Goal: Check status: Check status

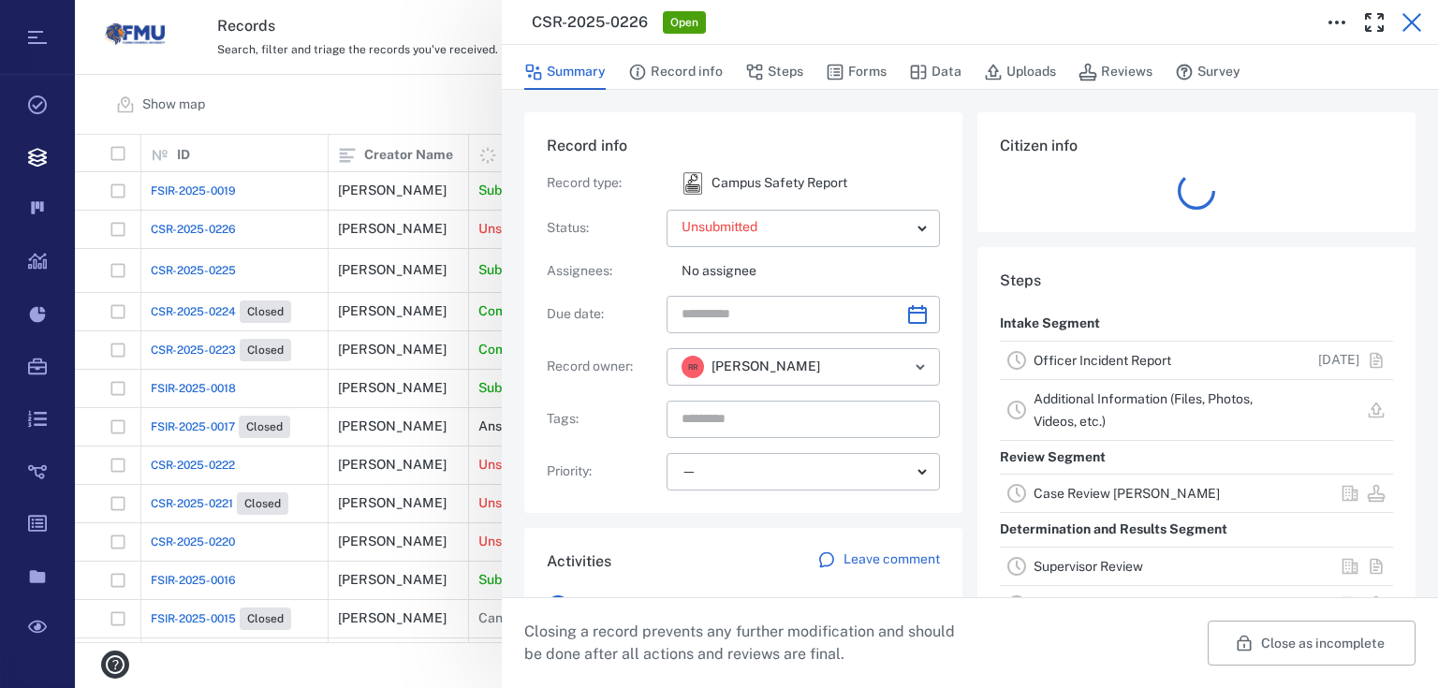
click at [1415, 15] on icon "button" at bounding box center [1411, 22] width 22 height 22
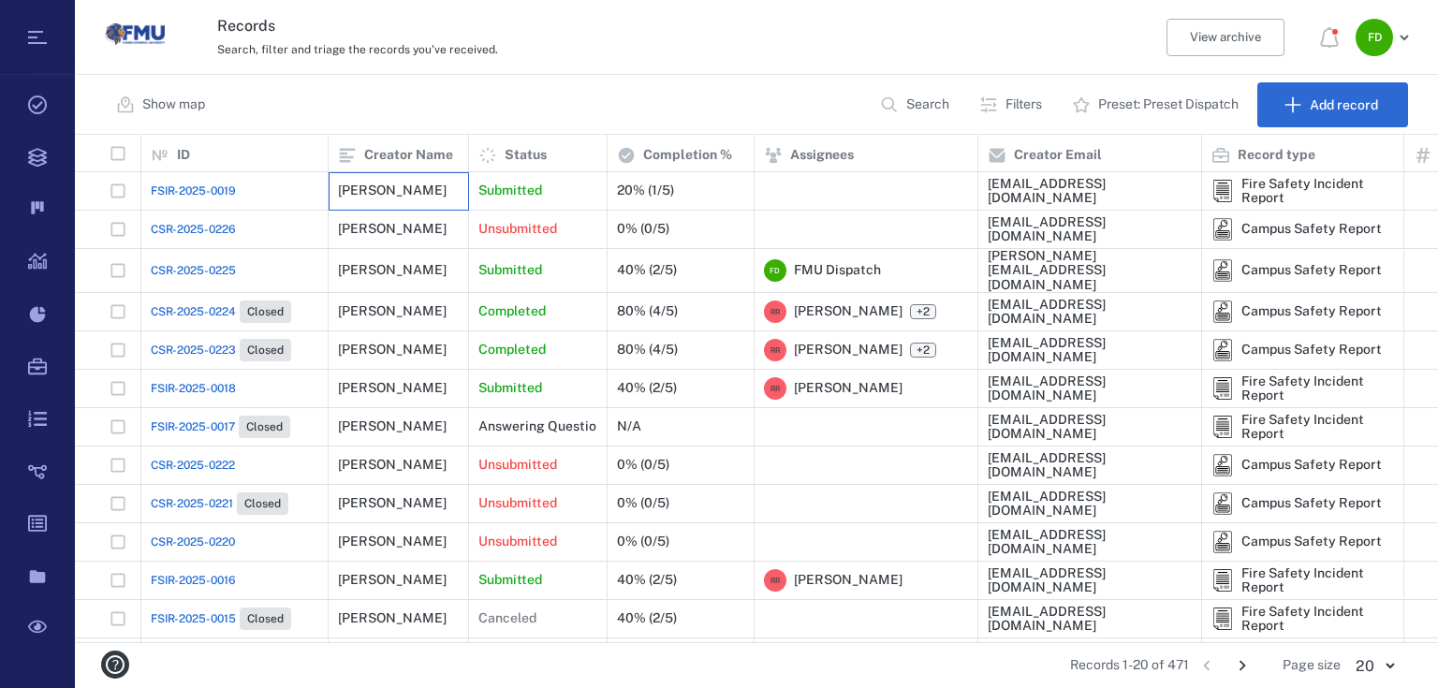
click at [412, 196] on div "[PERSON_NAME]" at bounding box center [392, 190] width 109 height 14
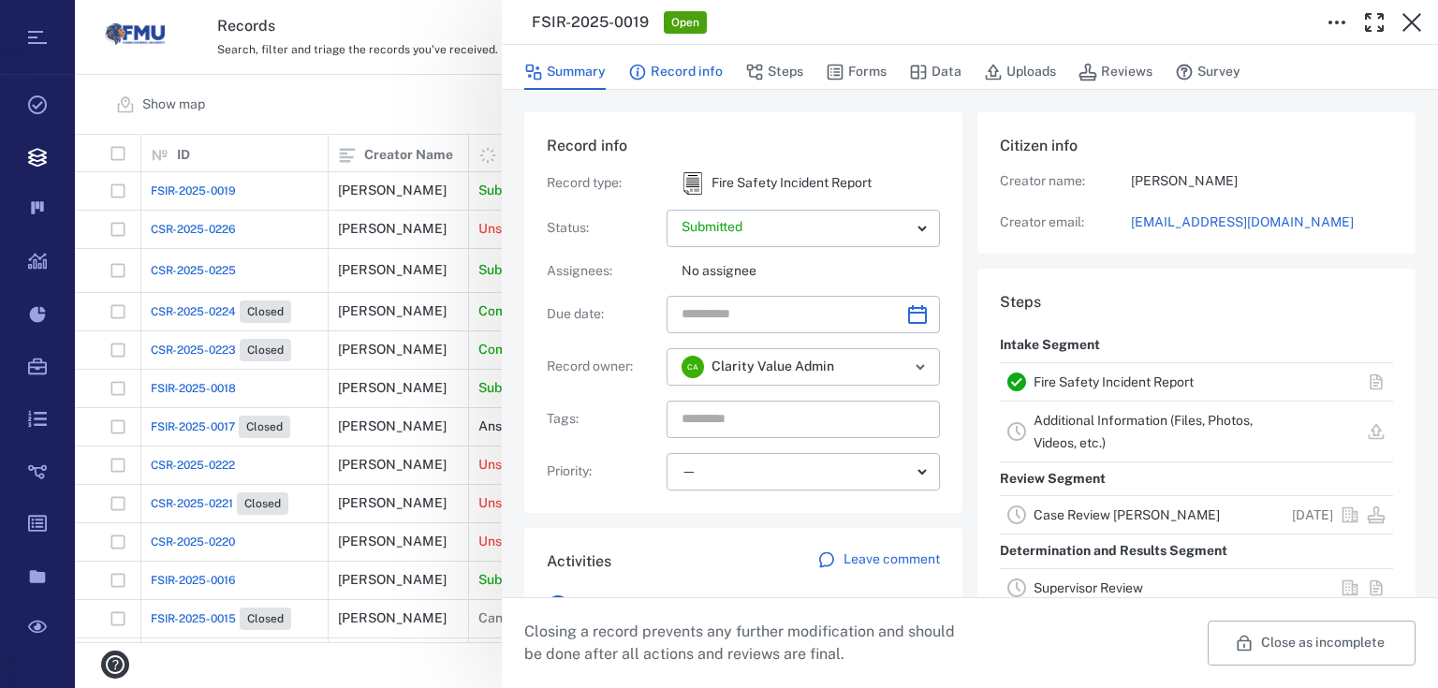
click at [644, 74] on icon "button" at bounding box center [638, 73] width 16 height 16
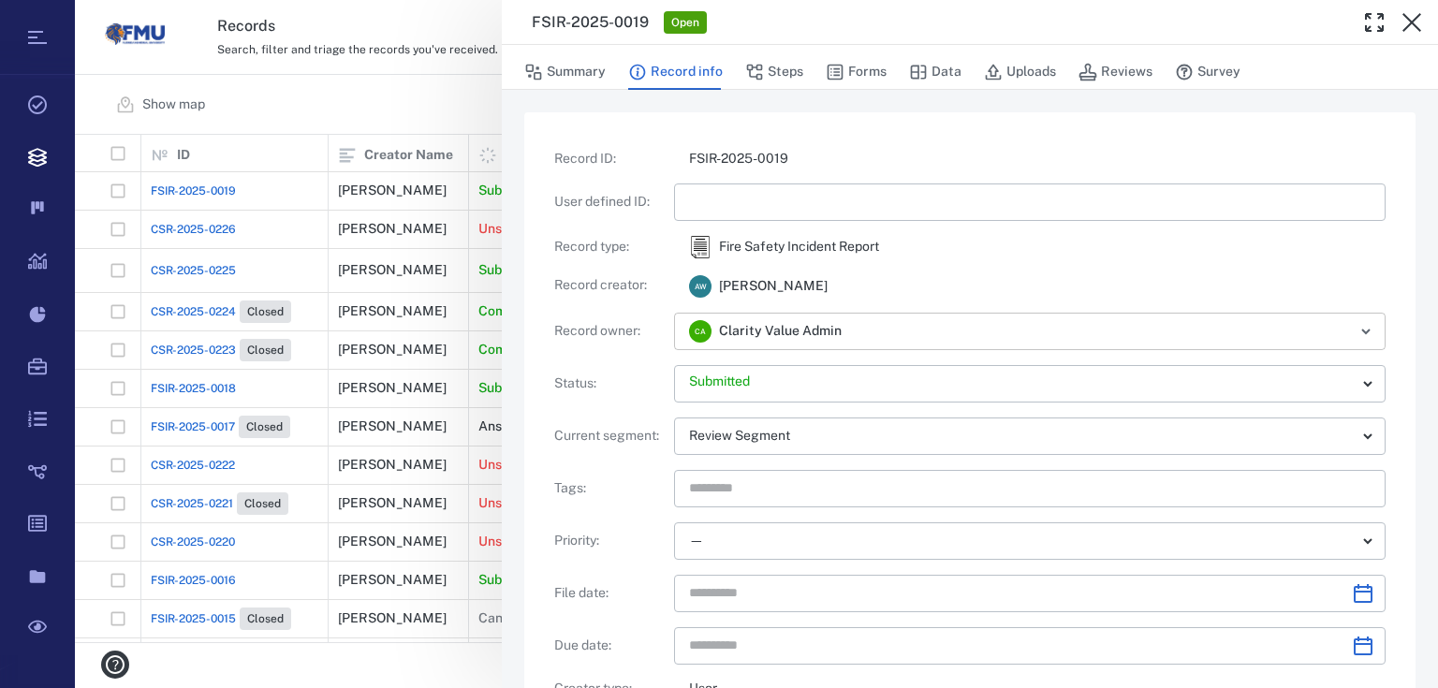
click at [1067, 344] on div "C A Clarity Value Admin ​" at bounding box center [1029, 331] width 711 height 37
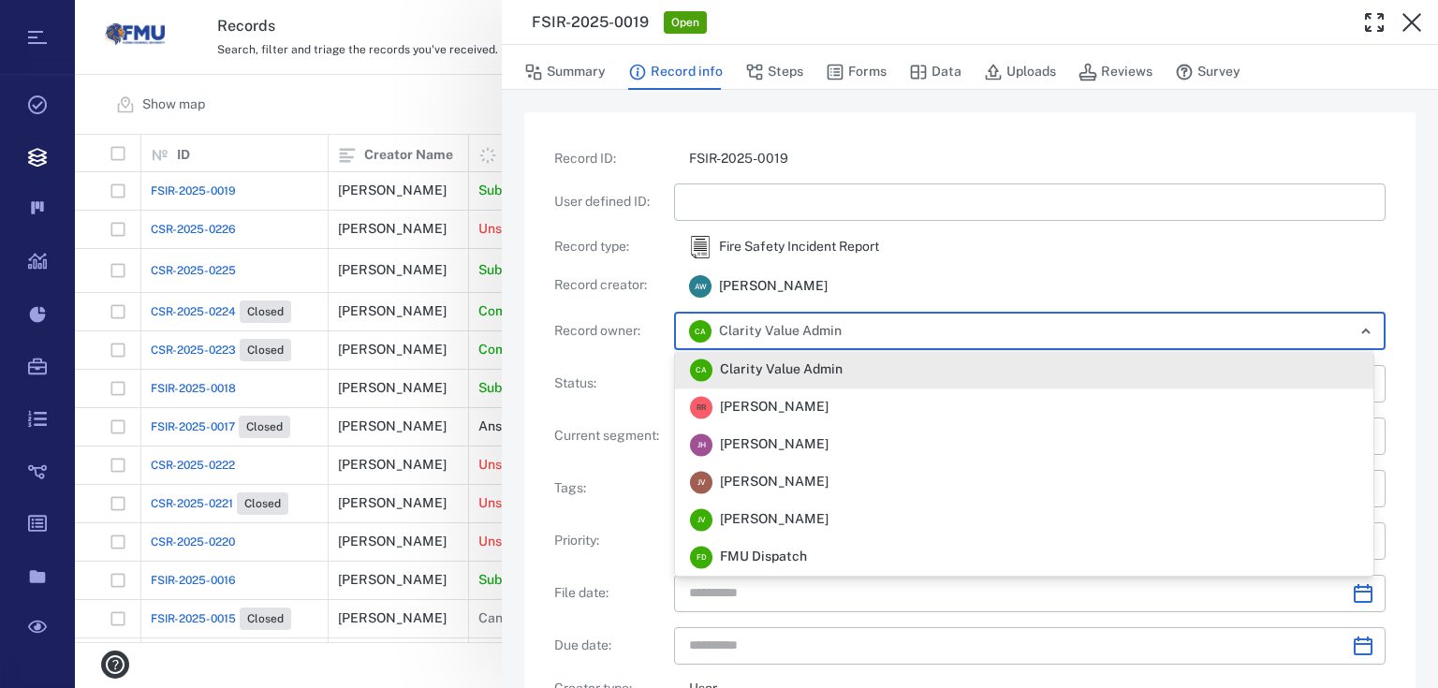
click at [1032, 274] on div "A W Aisha Wright" at bounding box center [1029, 285] width 711 height 24
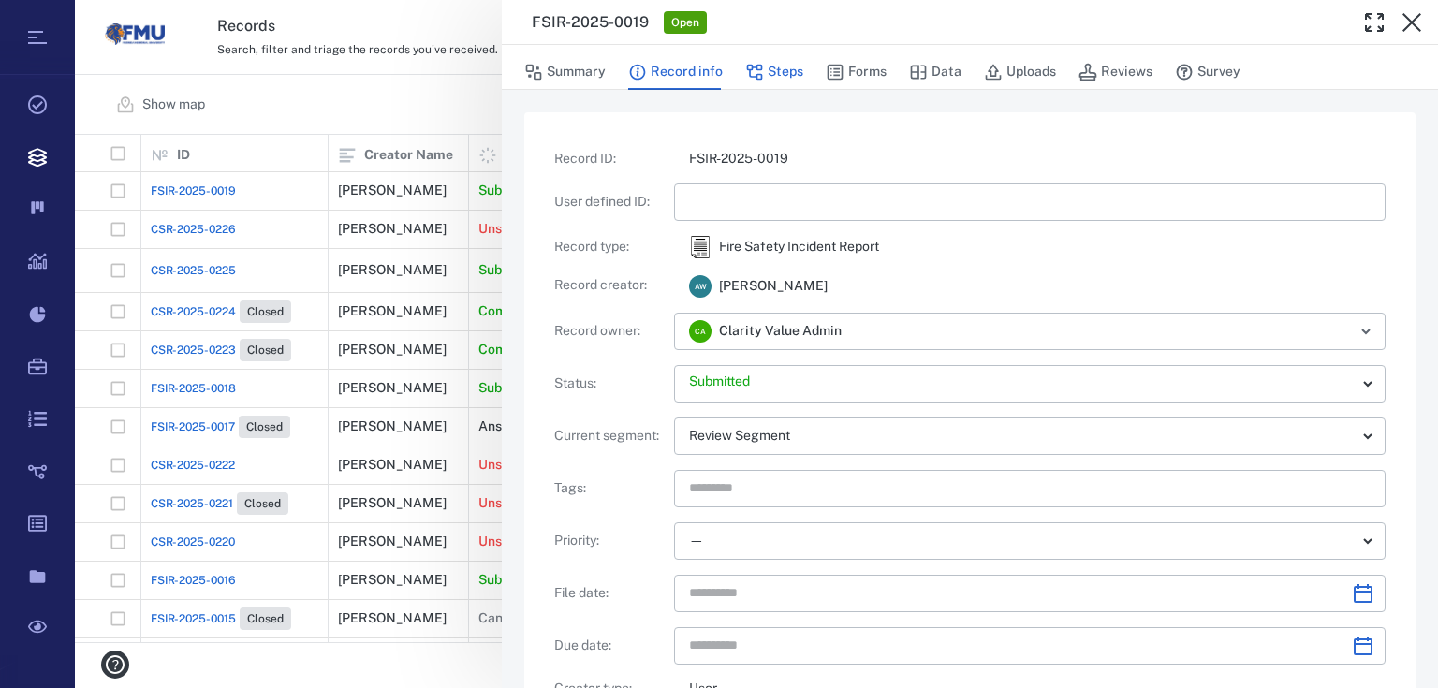
click at [783, 60] on button "Steps" at bounding box center [774, 72] width 58 height 36
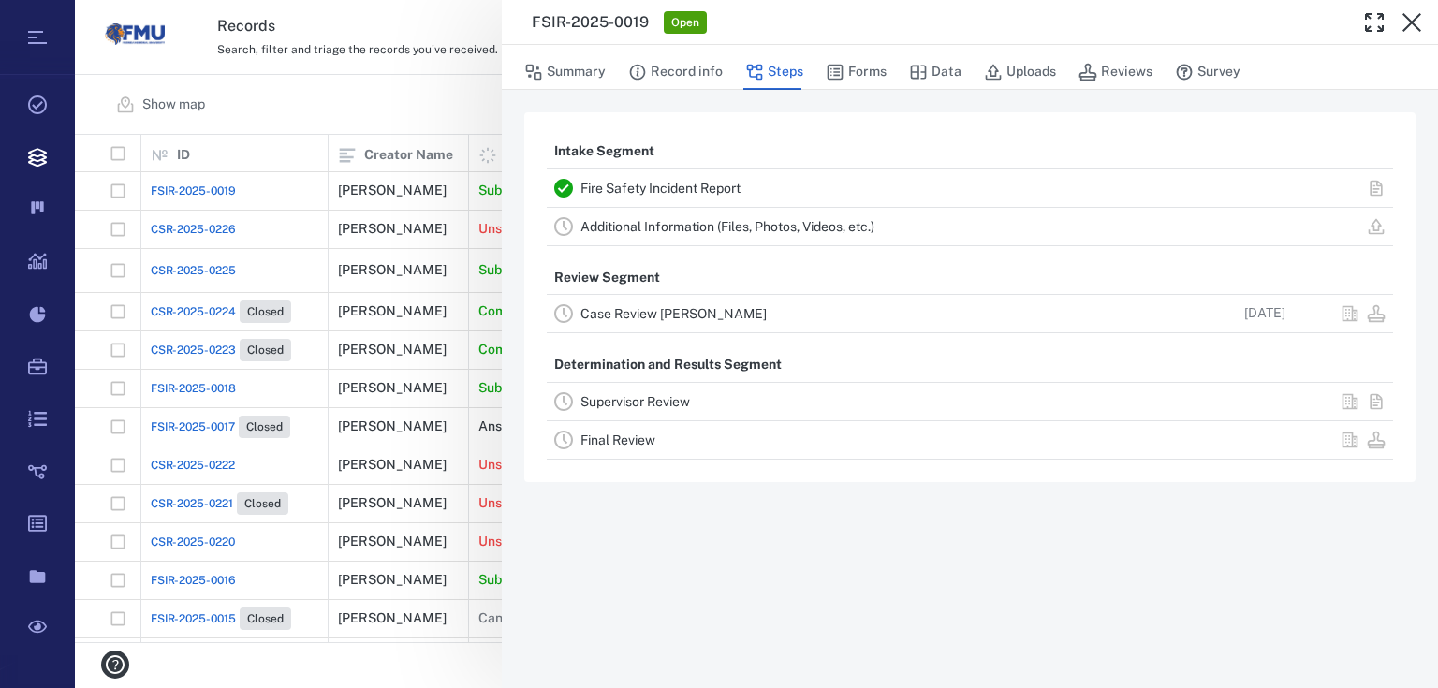
click at [687, 317] on link "Case Review [PERSON_NAME]" at bounding box center [673, 313] width 186 height 15
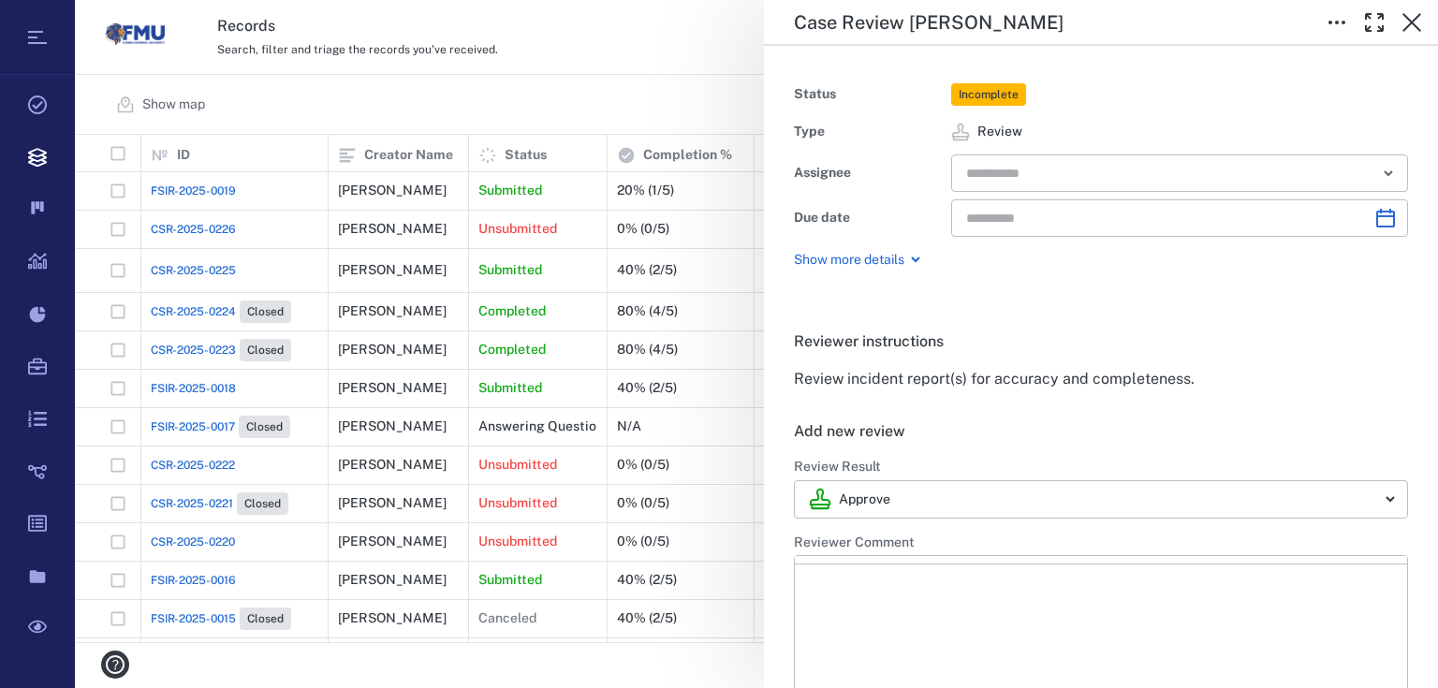
type input "**********"
click at [1378, 172] on icon "Open" at bounding box center [1388, 173] width 22 height 22
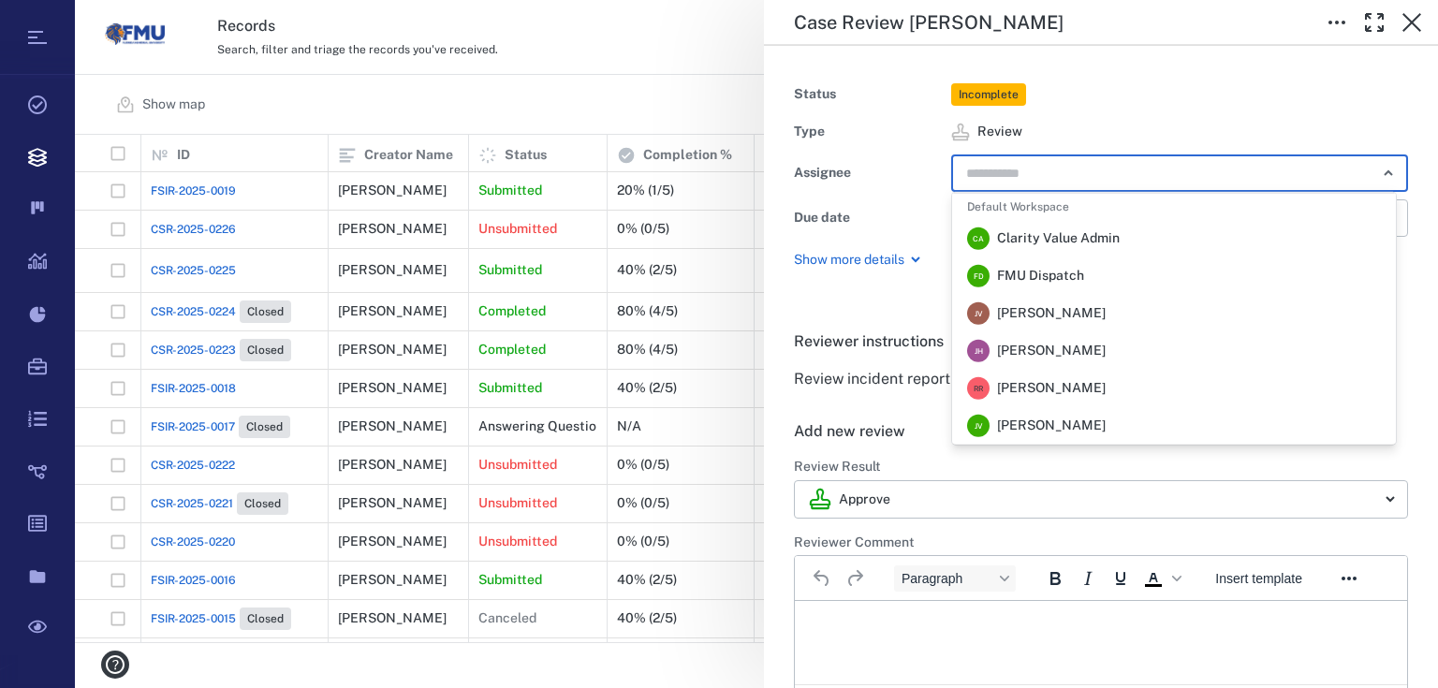
click at [1051, 287] on li "F D FMU Dispatch" at bounding box center [1174, 275] width 444 height 37
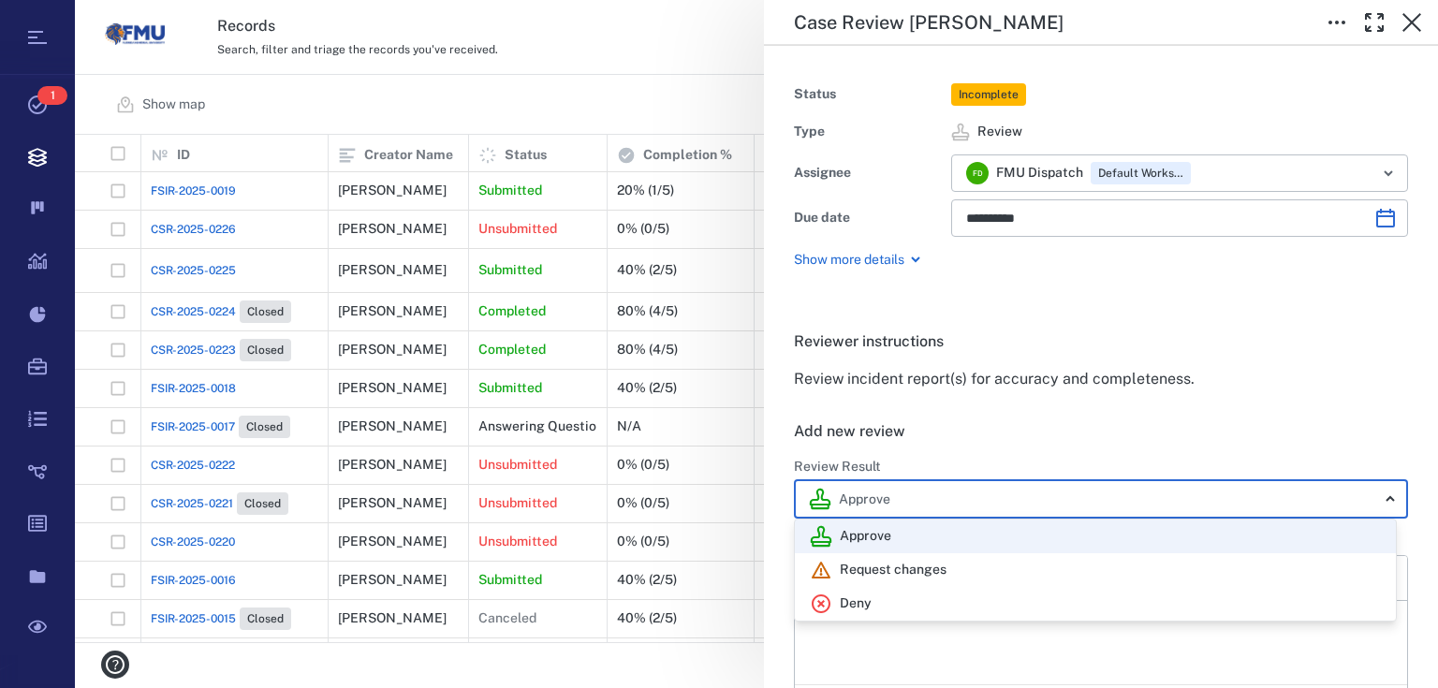
click at [1352, 492] on body "Tasks 1 Records Boards Dashboard Reports Record types Guide steps Rules Form bu…" at bounding box center [719, 344] width 1438 height 688
click at [1263, 367] on div at bounding box center [719, 344] width 1438 height 688
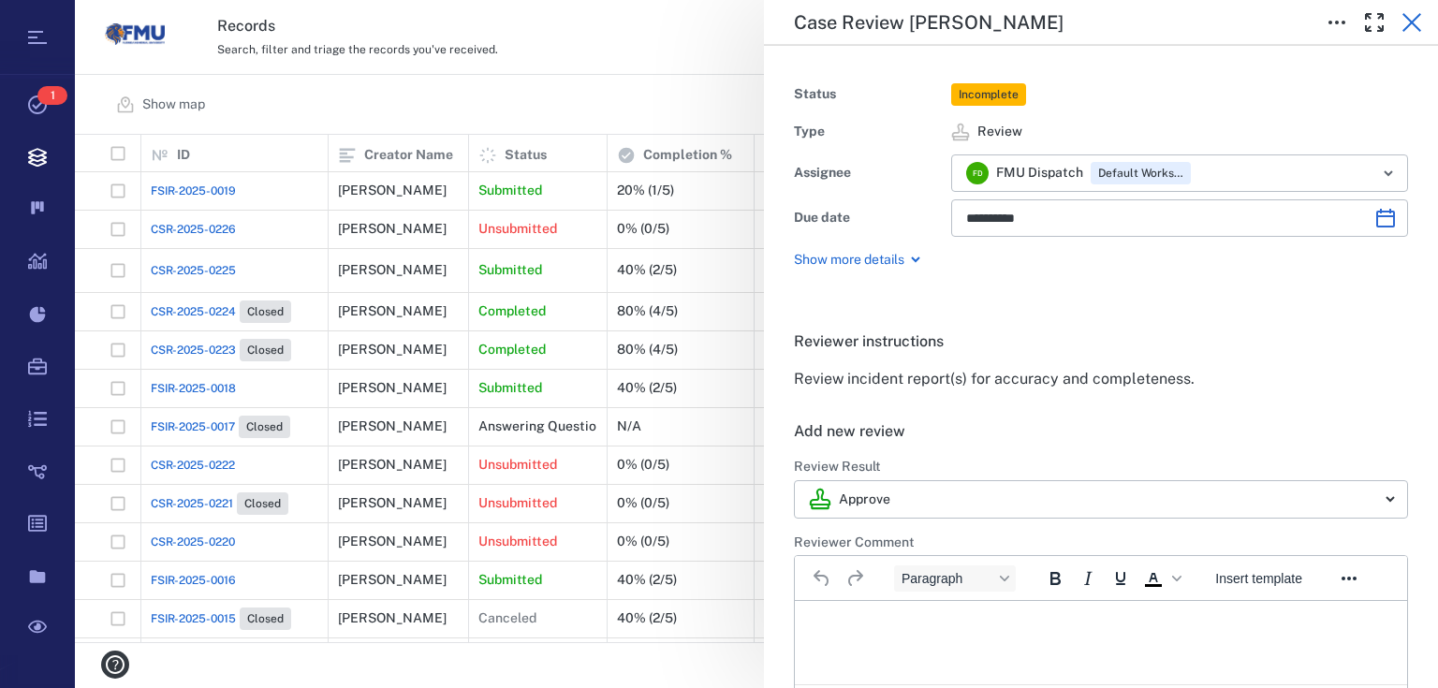
click at [1415, 25] on icon "button" at bounding box center [1411, 22] width 19 height 19
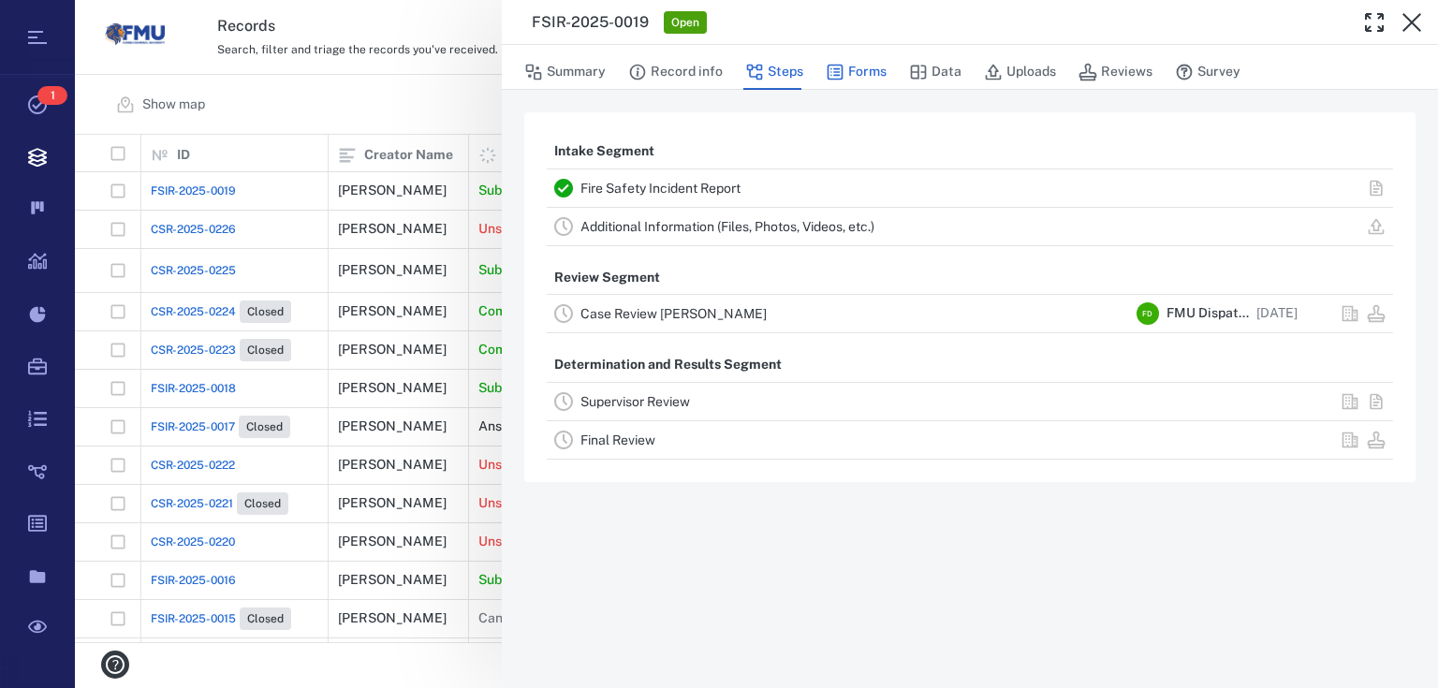
click at [853, 80] on button "Forms" at bounding box center [856, 72] width 61 height 36
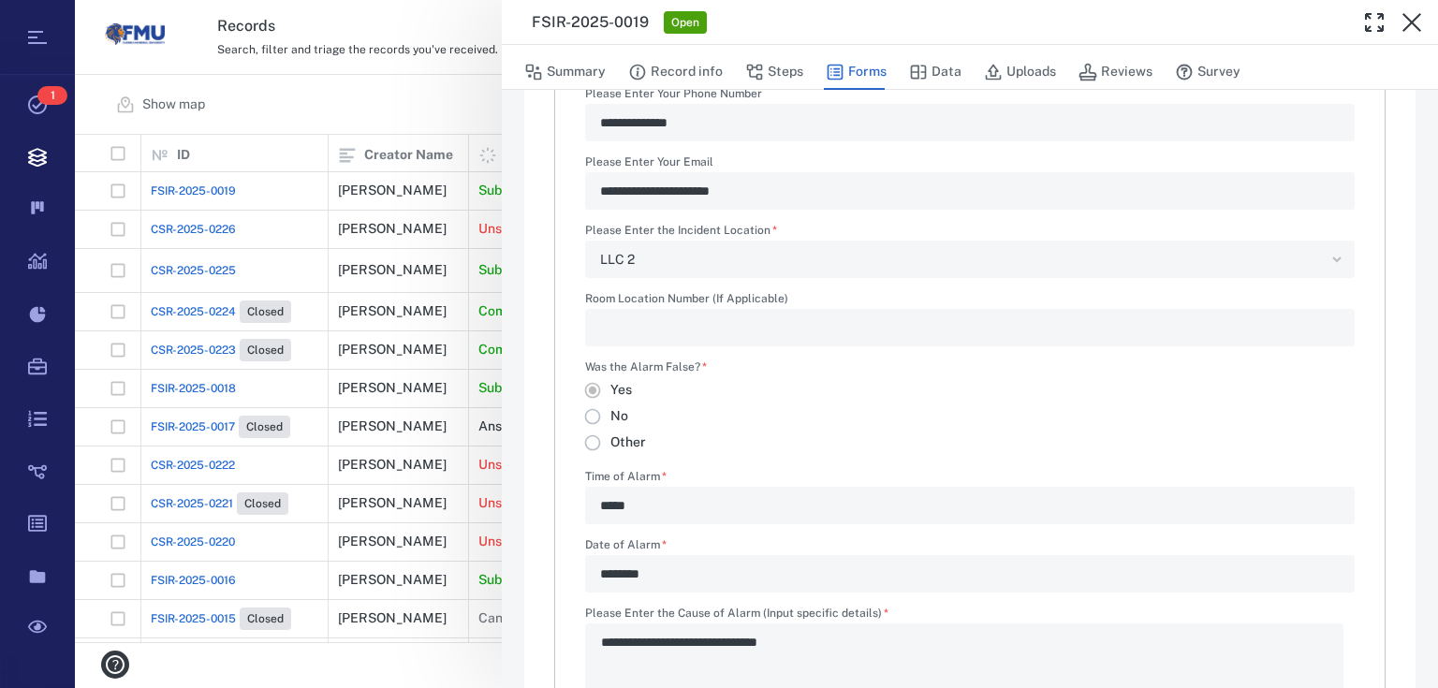
scroll to position [350, 0]
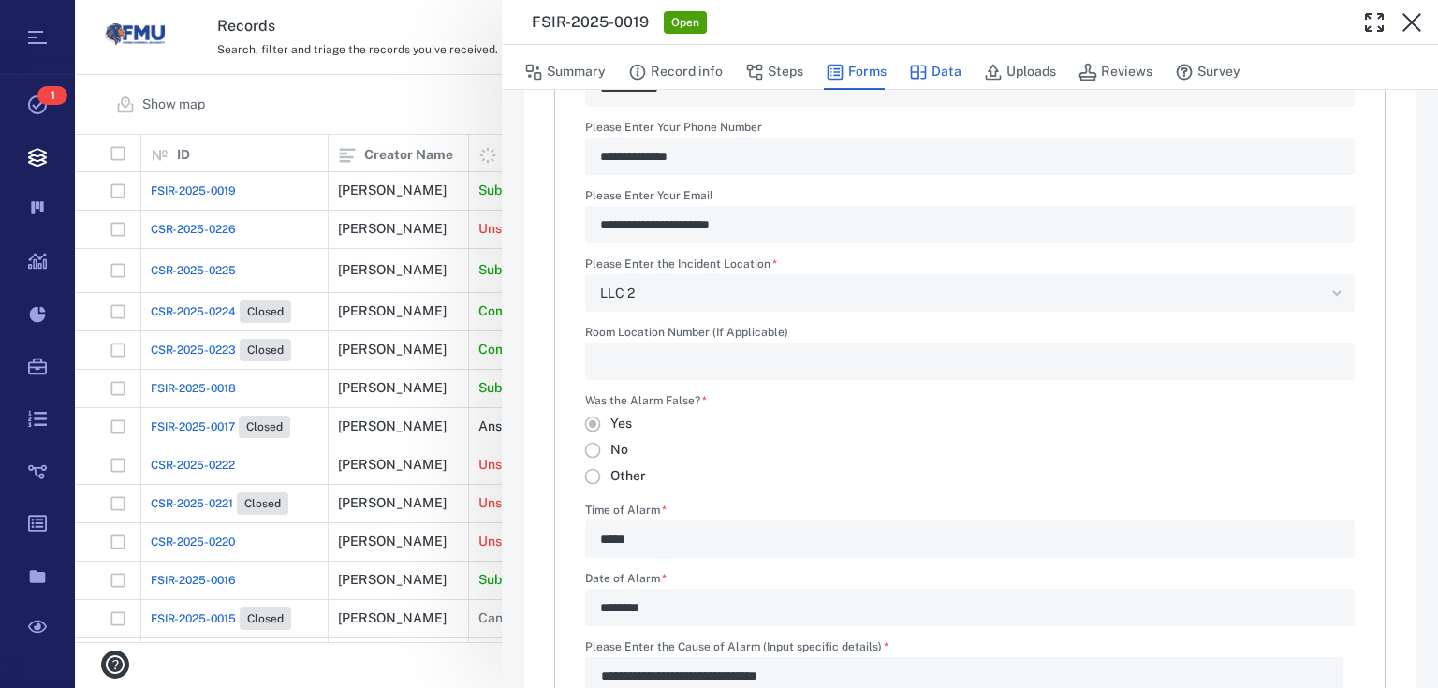
click at [947, 67] on button "Data" at bounding box center [935, 72] width 52 height 36
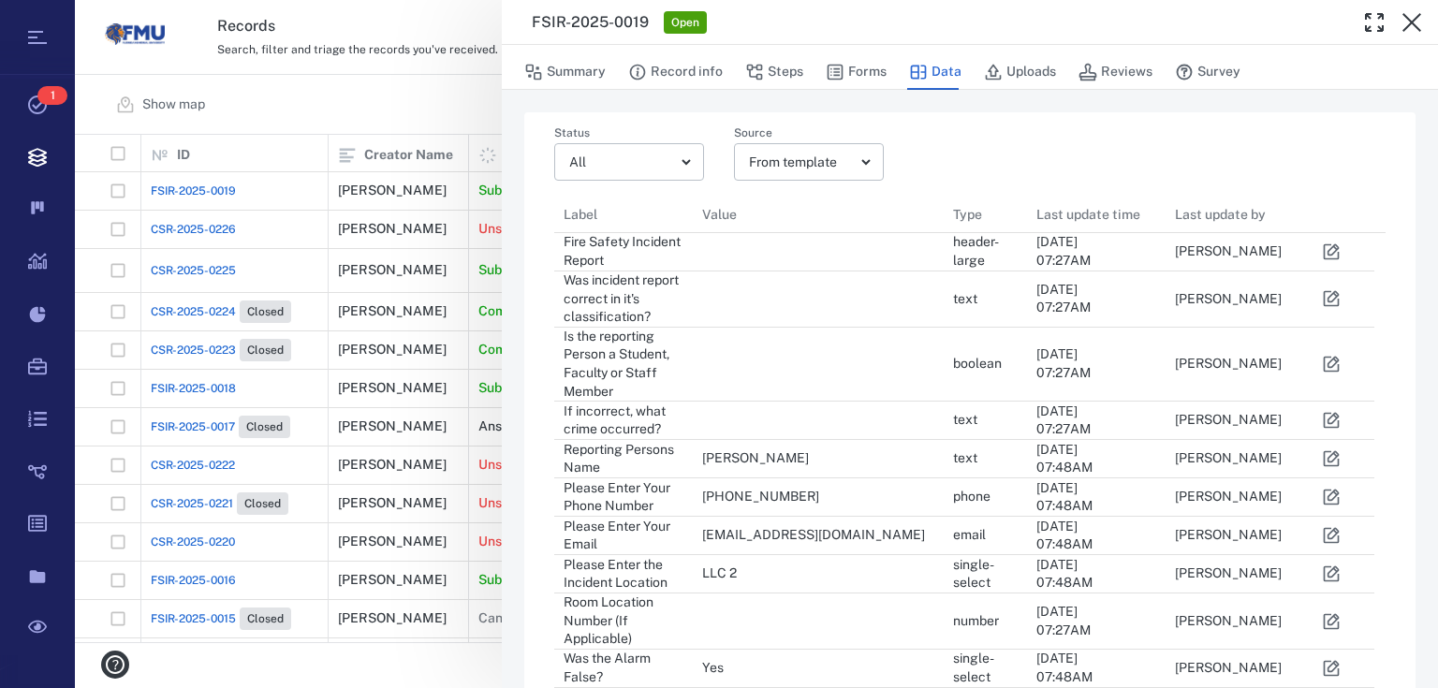
scroll to position [12, 11]
click at [996, 69] on icon "button" at bounding box center [993, 72] width 19 height 19
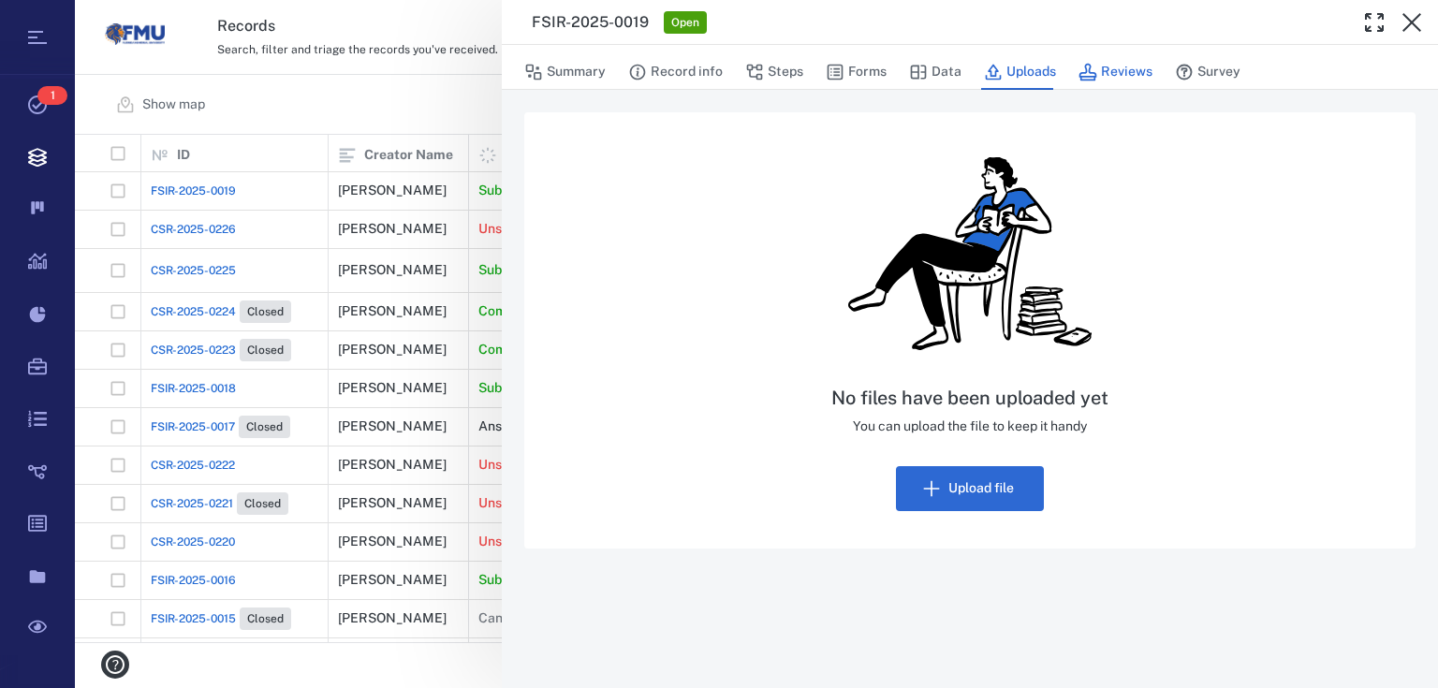
click at [1091, 70] on icon "button" at bounding box center [1087, 72] width 19 height 19
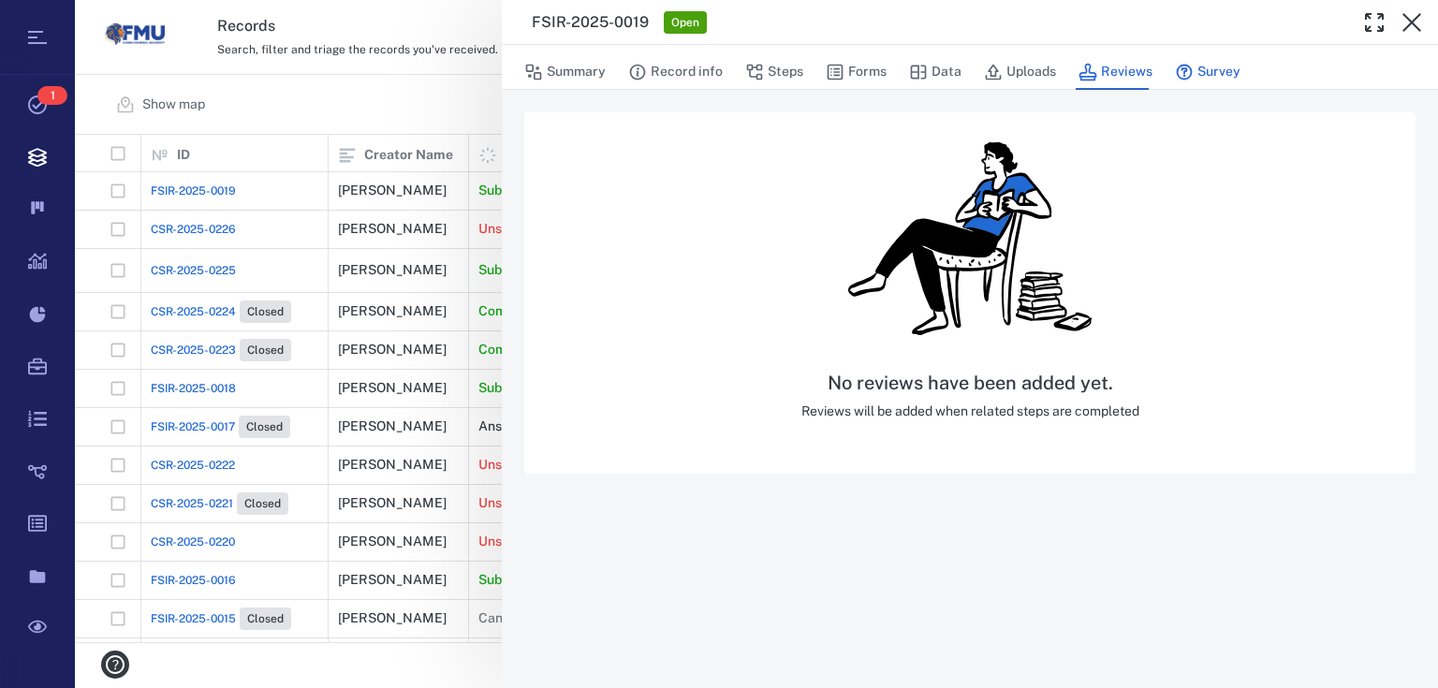
click at [1205, 66] on button "Survey" at bounding box center [1208, 72] width 66 height 36
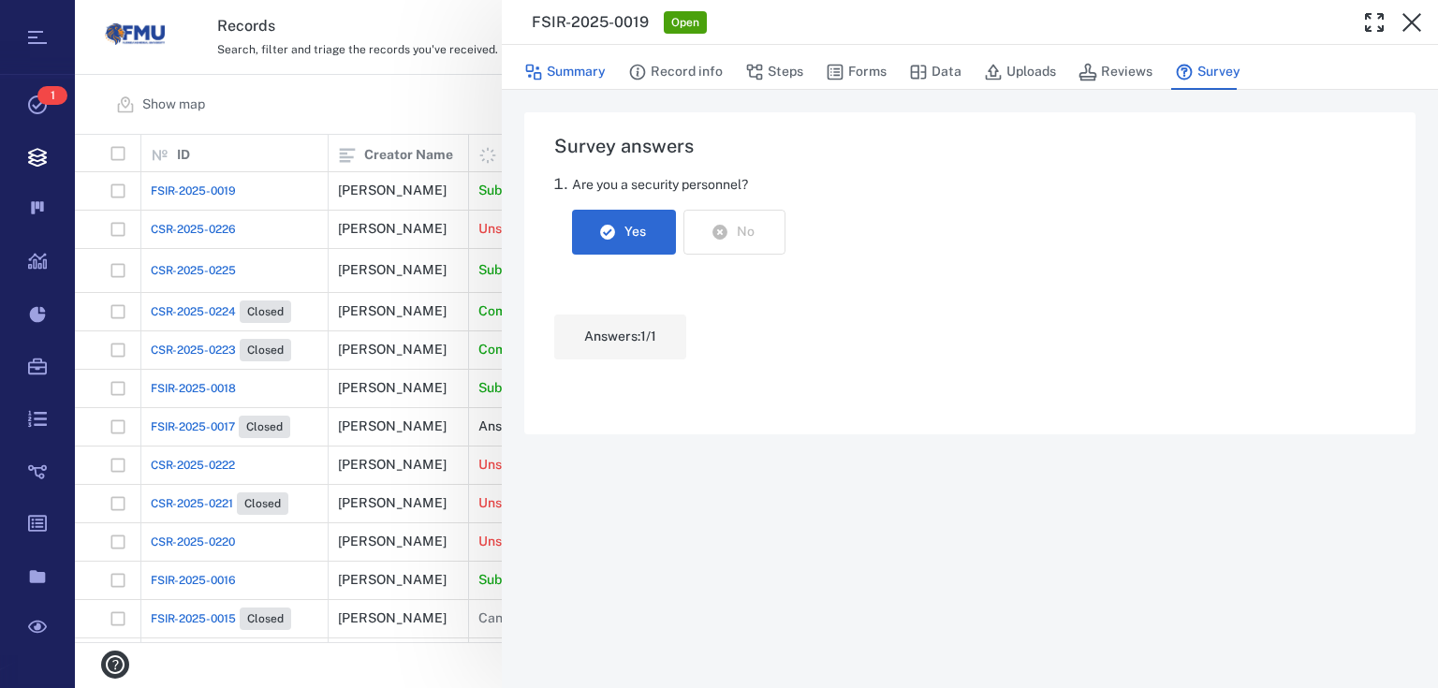
click at [583, 80] on button "Summary" at bounding box center [564, 72] width 81 height 36
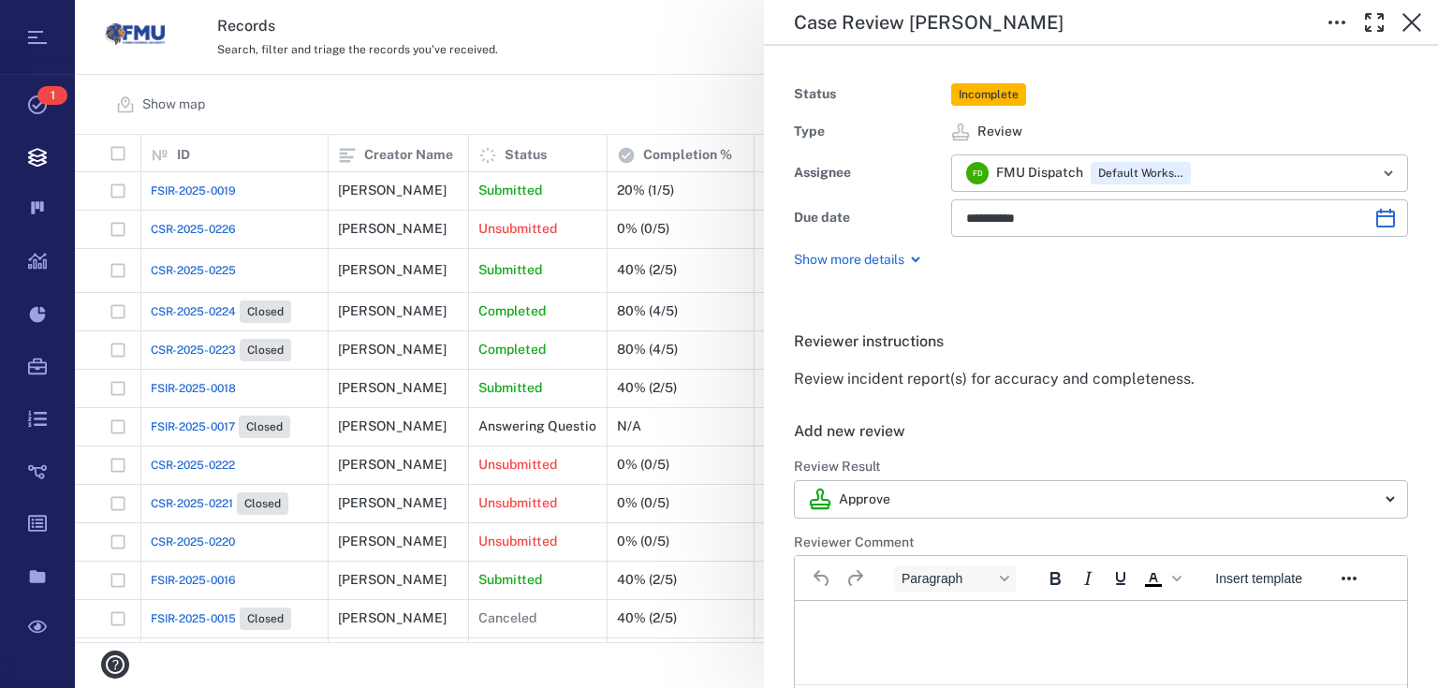
drag, startPoint x: 806, startPoint y: 59, endPoint x: 648, endPoint y: 57, distance: 158.2
click at [648, 57] on div "**********" at bounding box center [756, 344] width 1363 height 688
click at [198, 183] on div "**********" at bounding box center [756, 344] width 1363 height 688
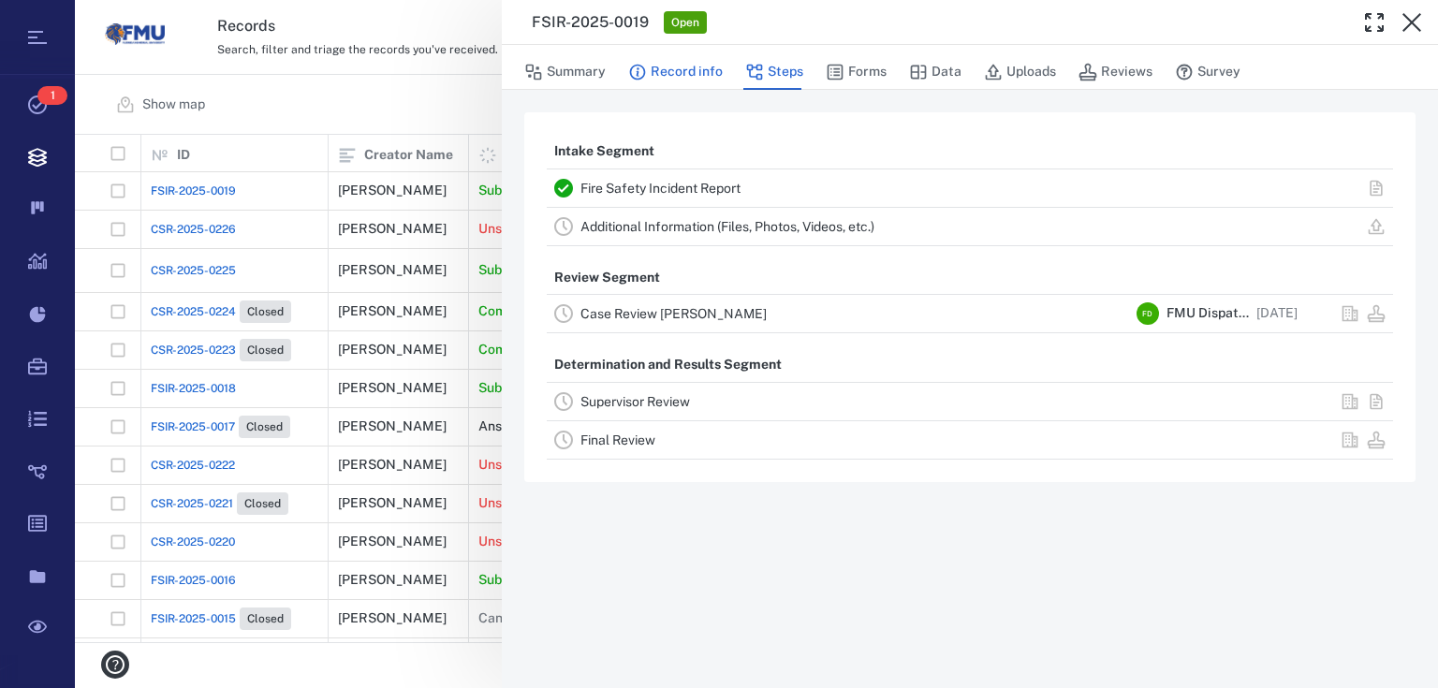
click at [660, 76] on button "Record info" at bounding box center [675, 72] width 95 height 36
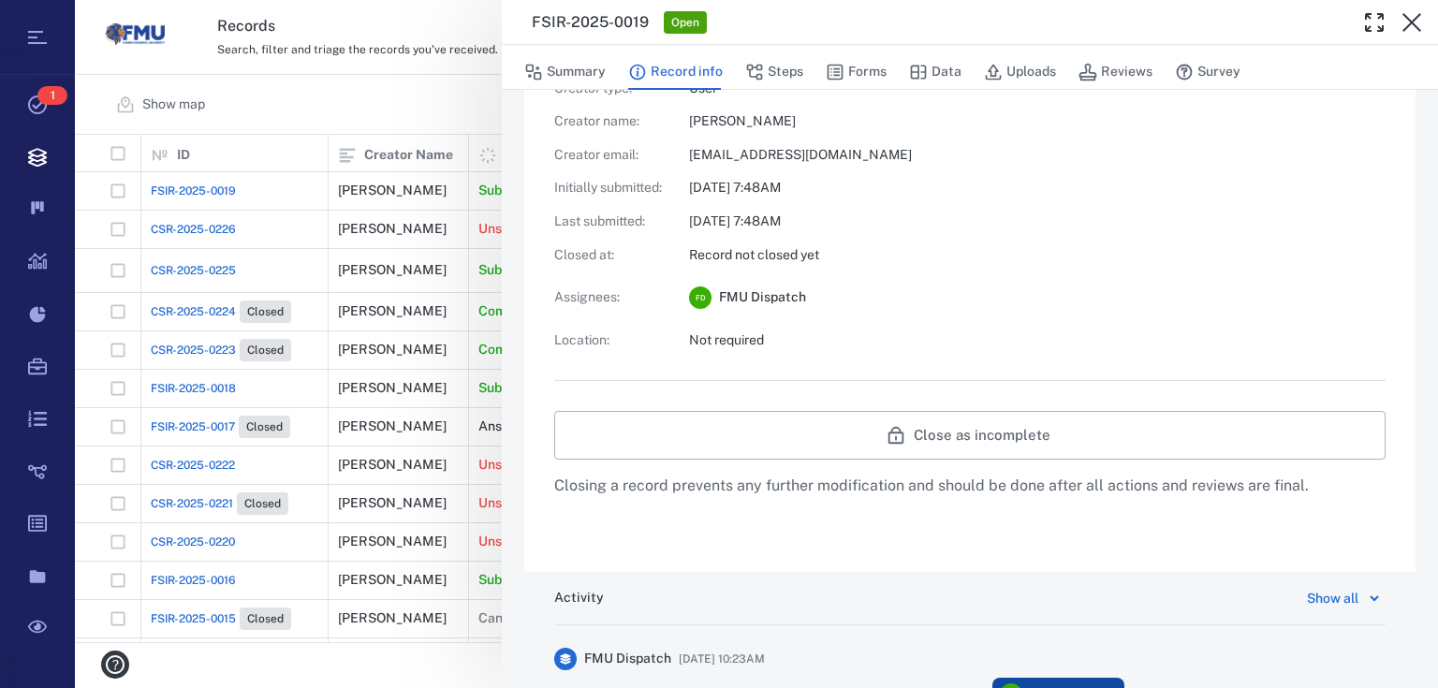
scroll to position [595, 0]
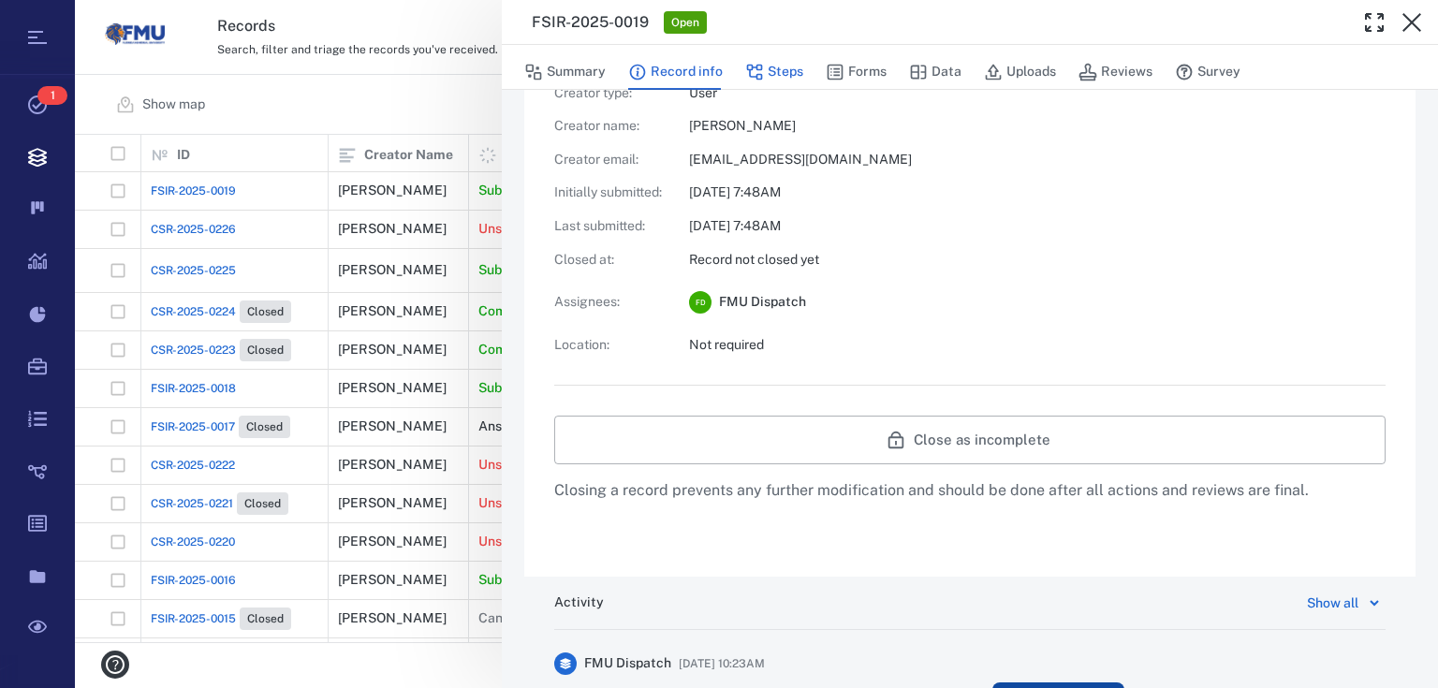
click at [768, 67] on button "Steps" at bounding box center [774, 72] width 58 height 36
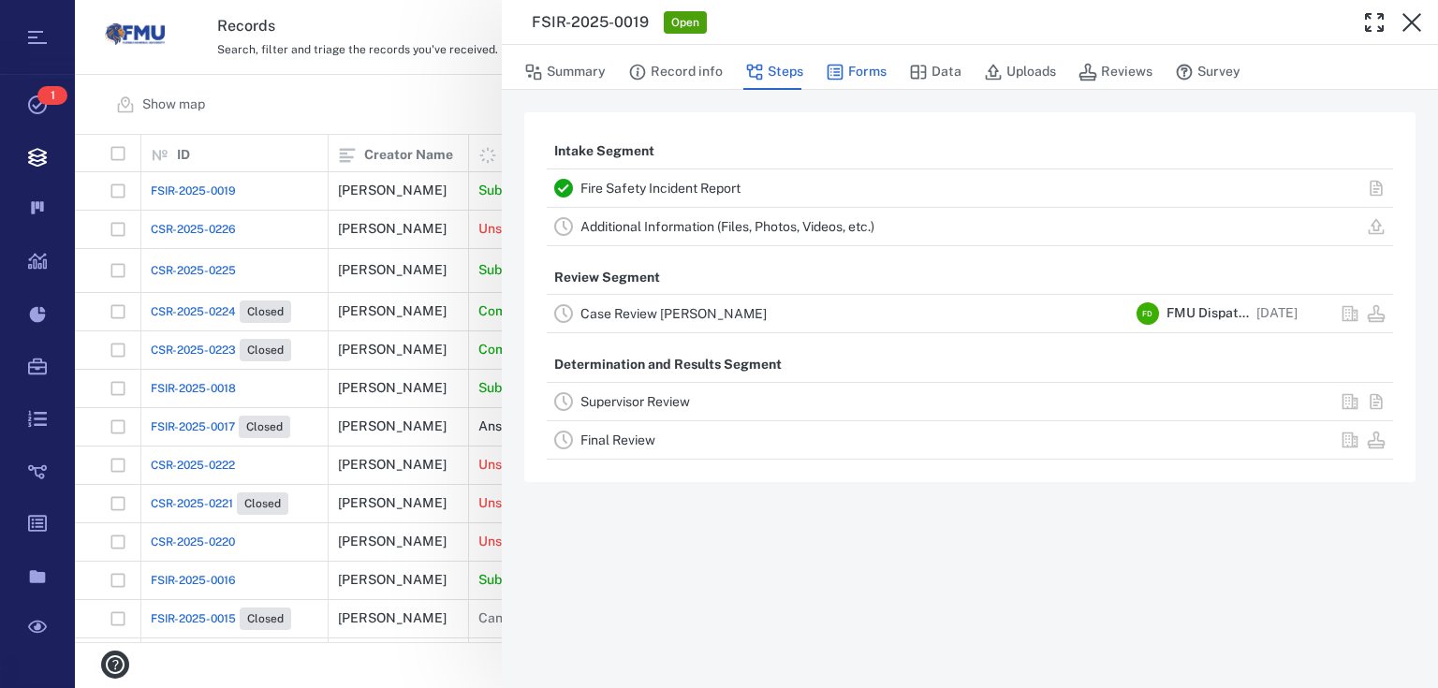
click at [857, 67] on button "Forms" at bounding box center [856, 72] width 61 height 36
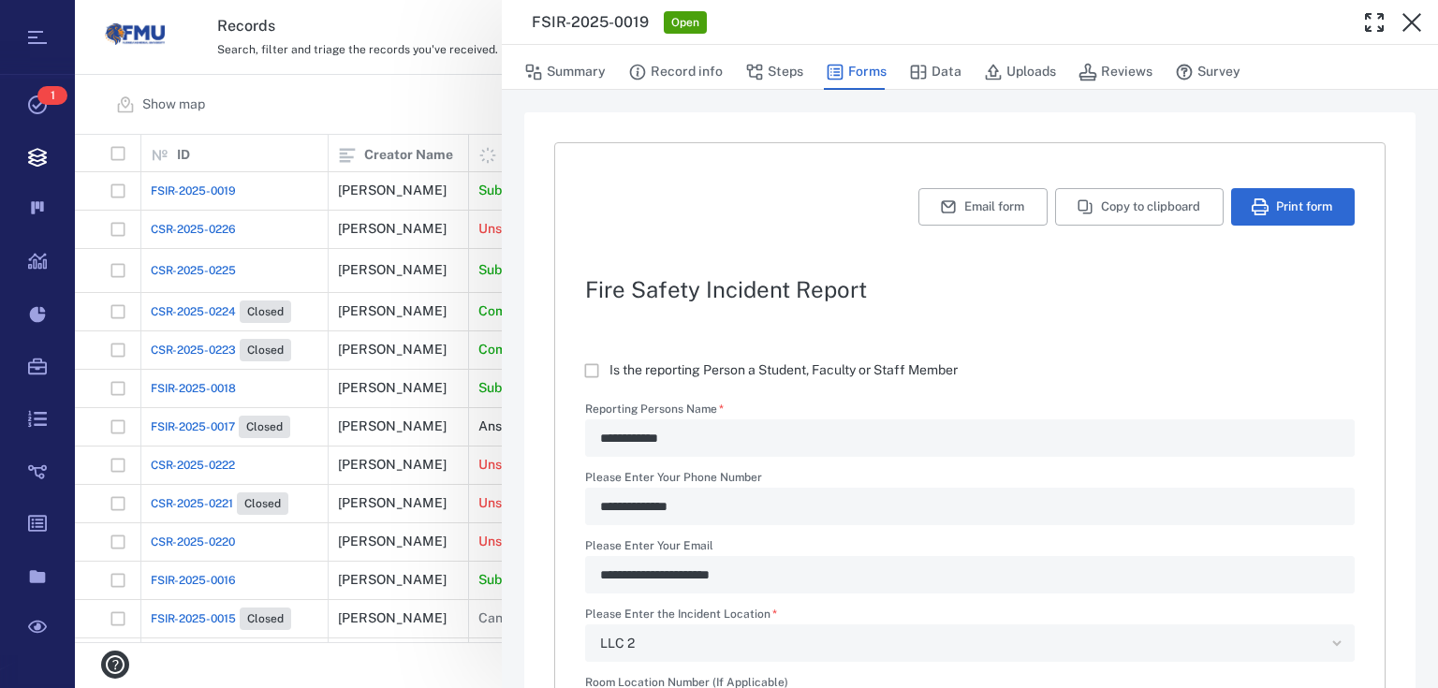
type textarea "*"
click at [925, 72] on icon "button" at bounding box center [918, 72] width 19 height 19
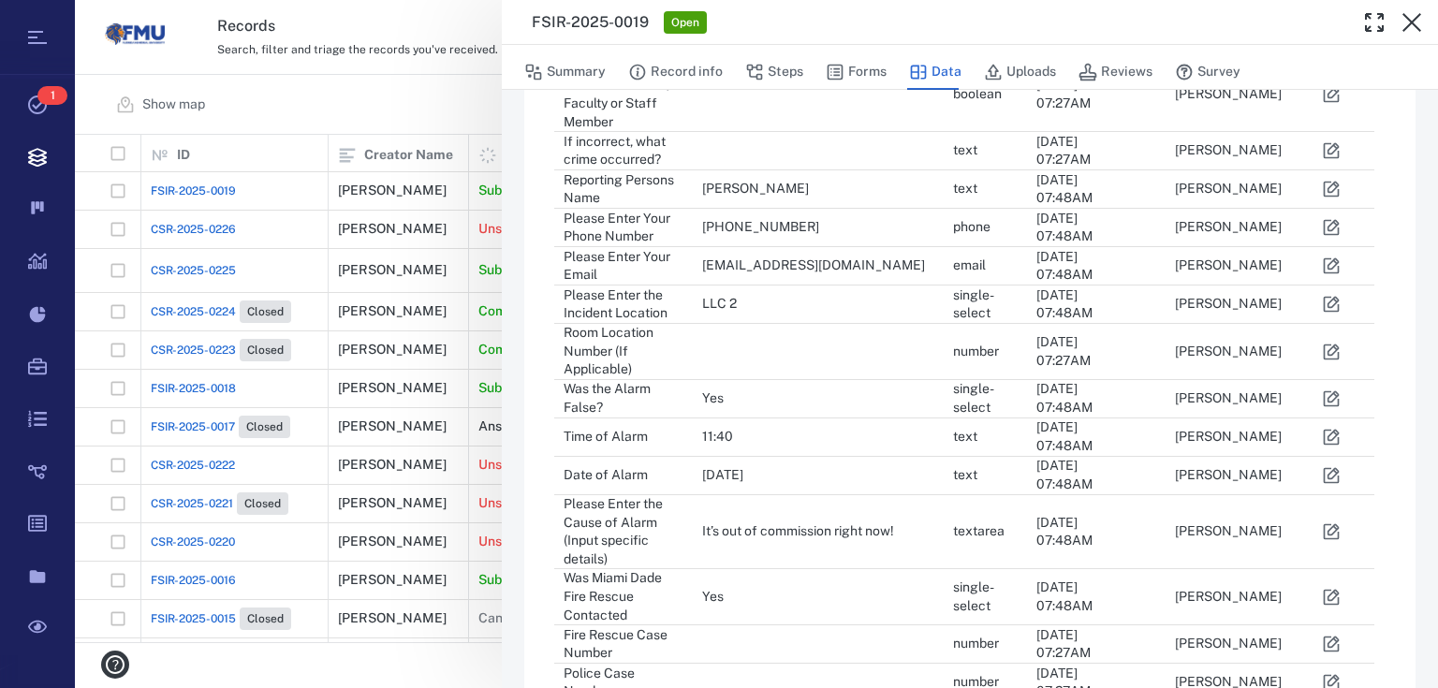
scroll to position [311, 0]
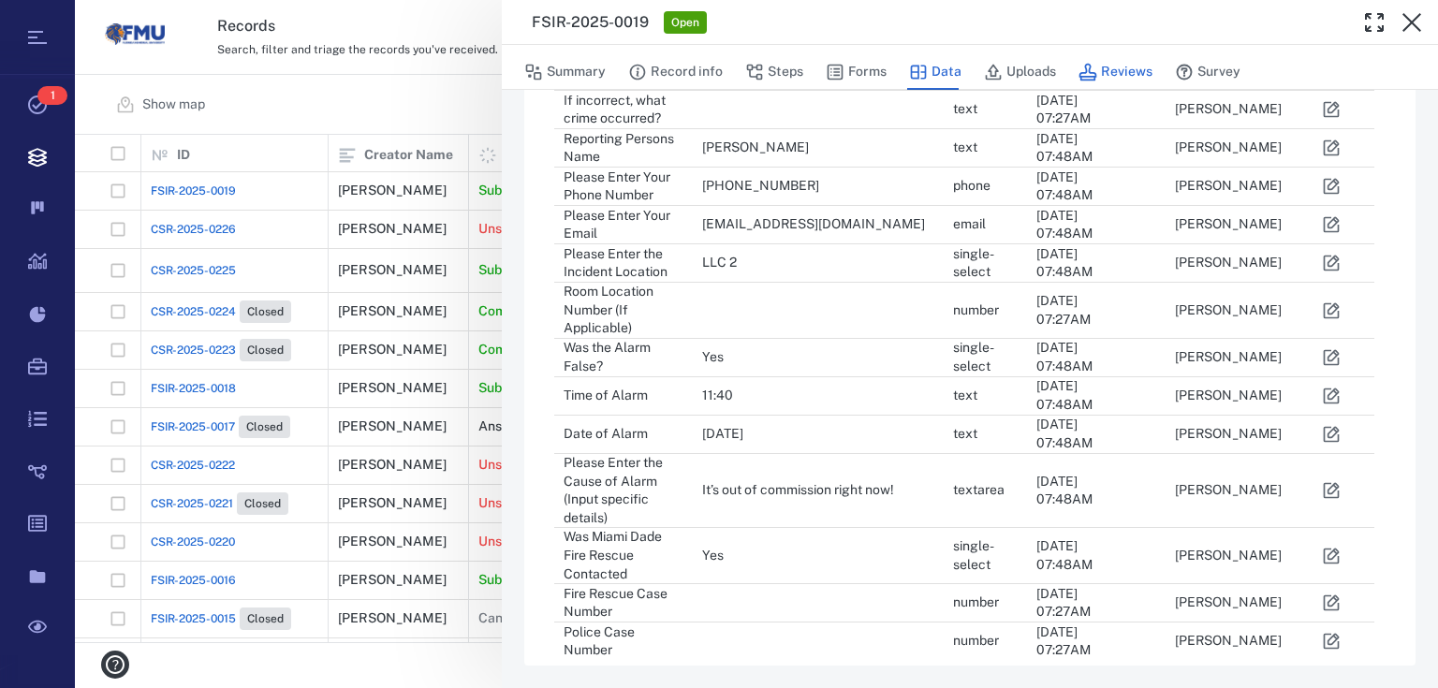
click at [1093, 67] on icon "button" at bounding box center [1087, 72] width 19 height 19
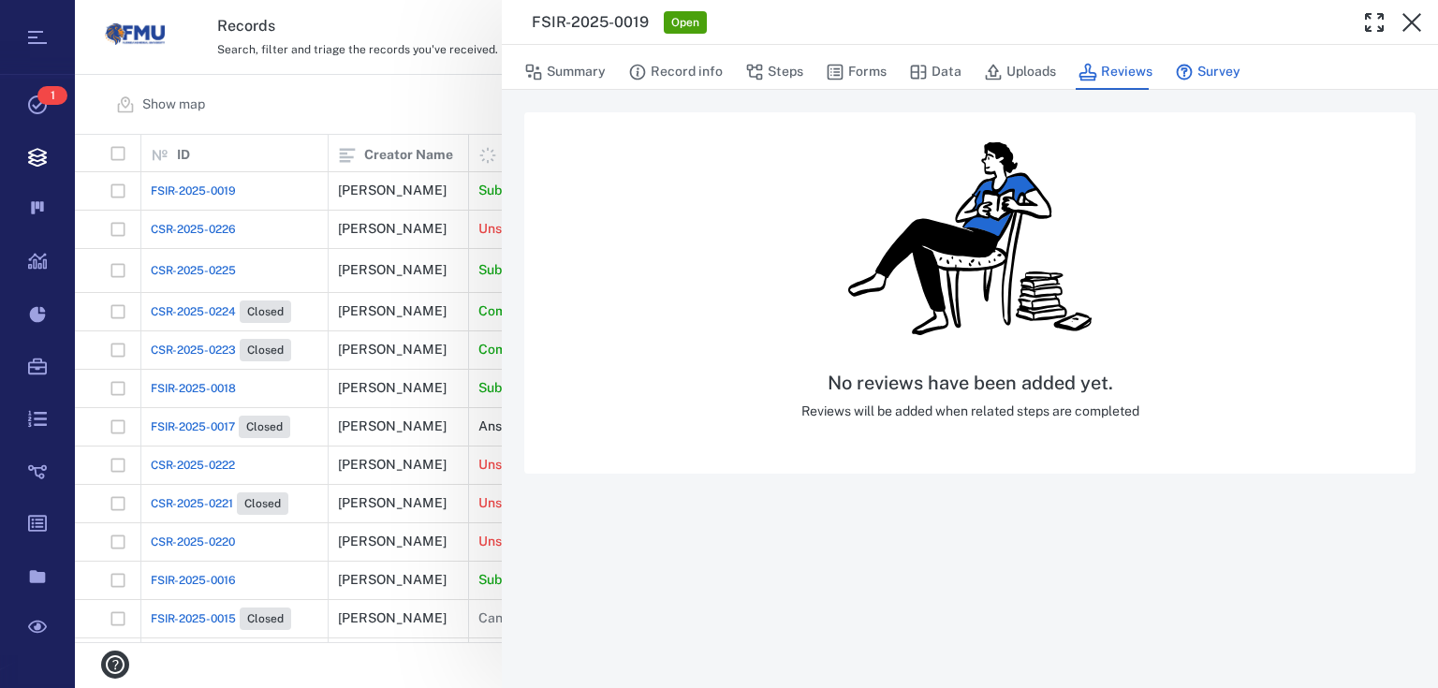
click at [1202, 64] on button "Survey" at bounding box center [1208, 72] width 66 height 36
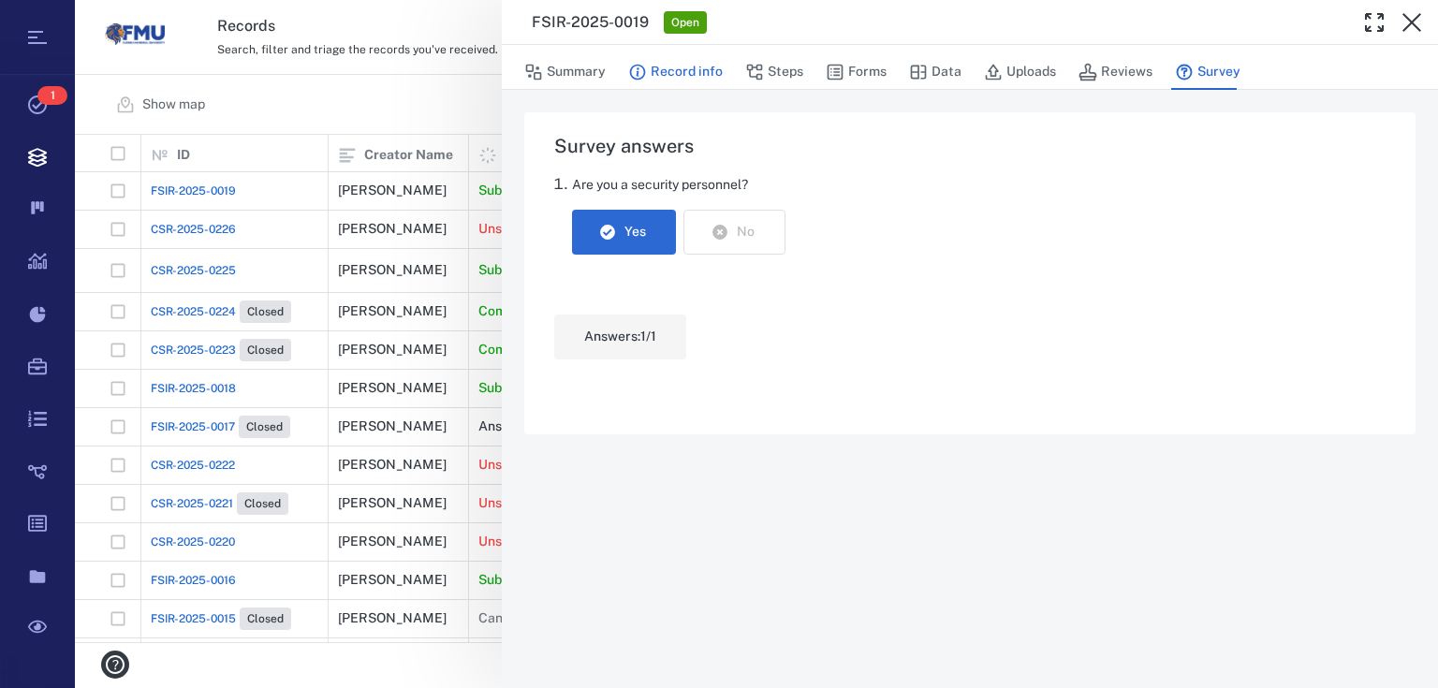
click at [672, 76] on button "Record info" at bounding box center [675, 72] width 95 height 36
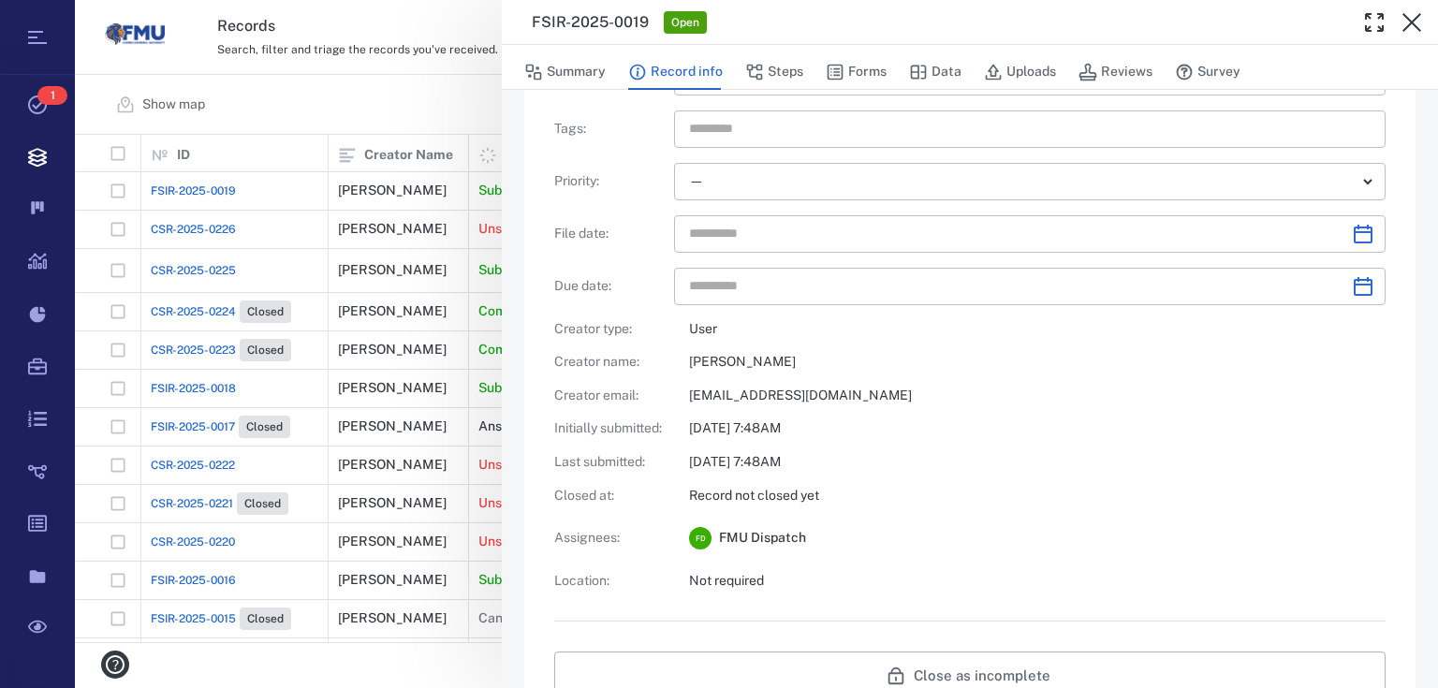
scroll to position [374, 0]
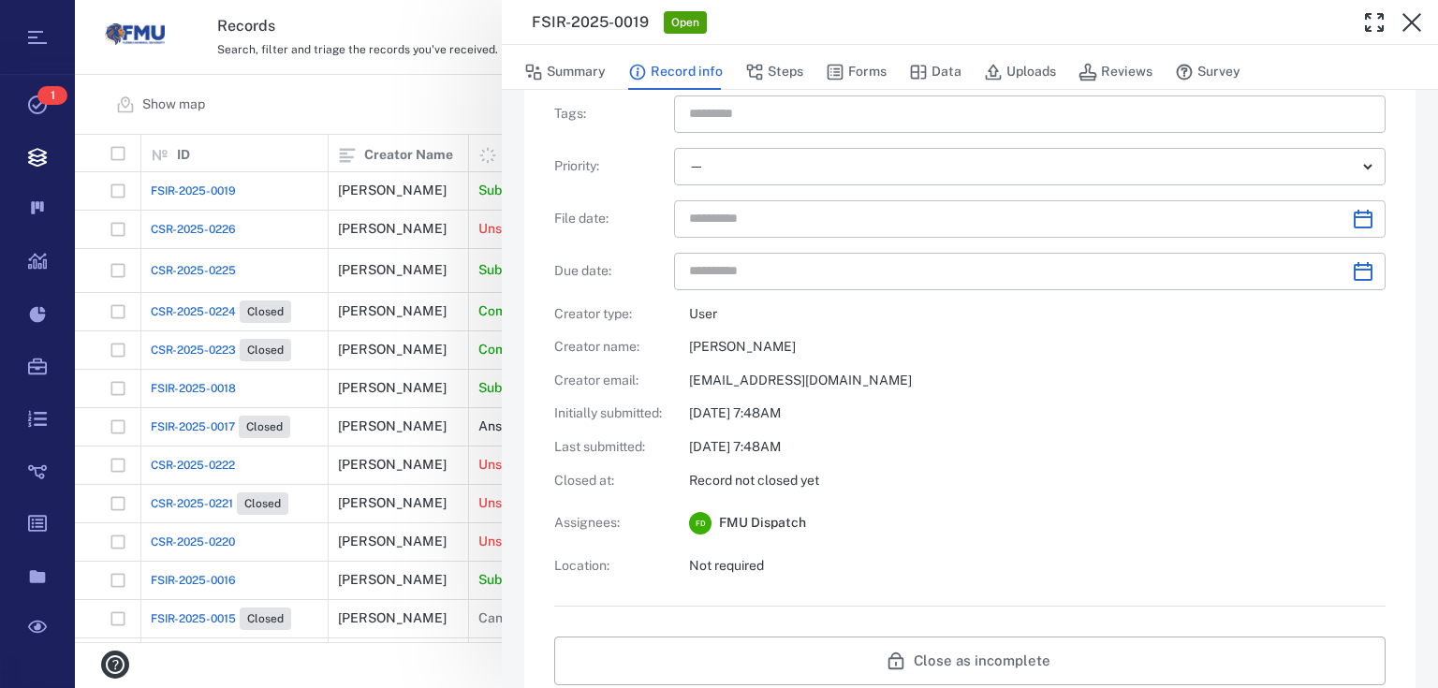
type input "**********"
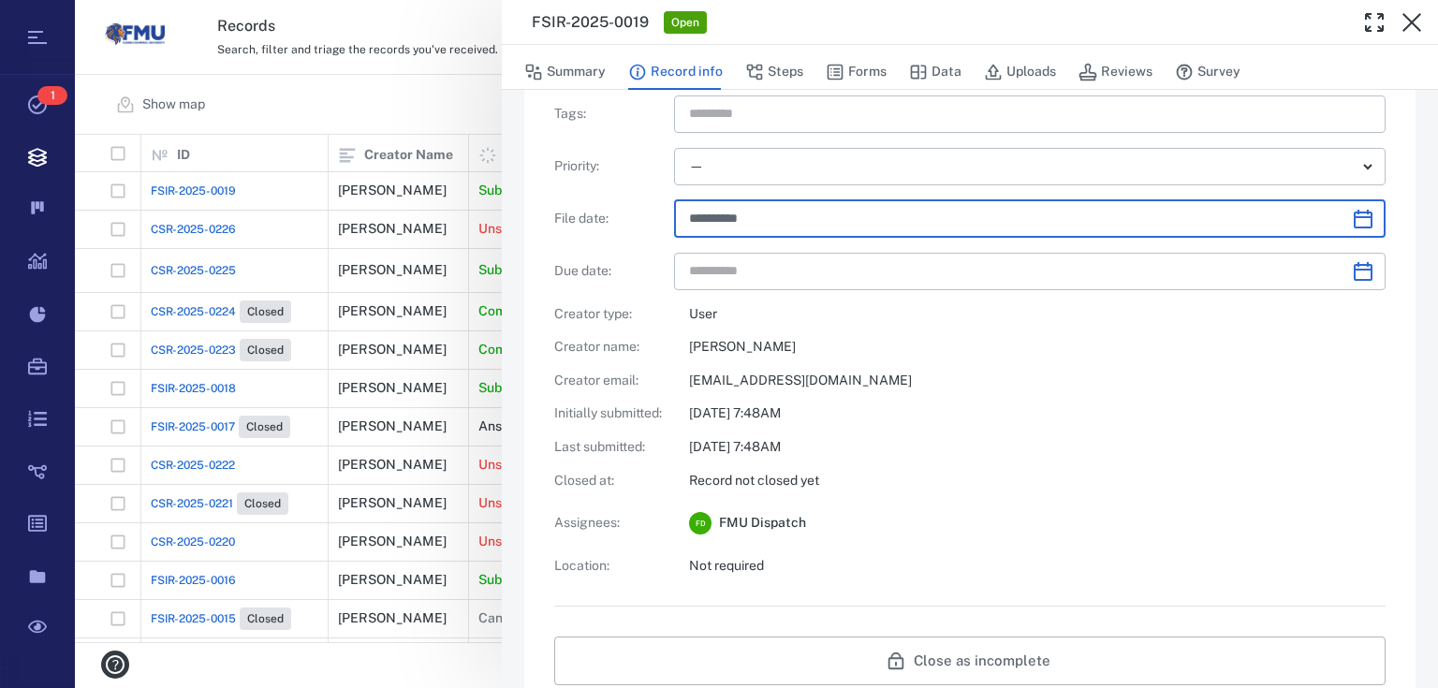
click at [711, 223] on input "**********" at bounding box center [1013, 218] width 648 height 37
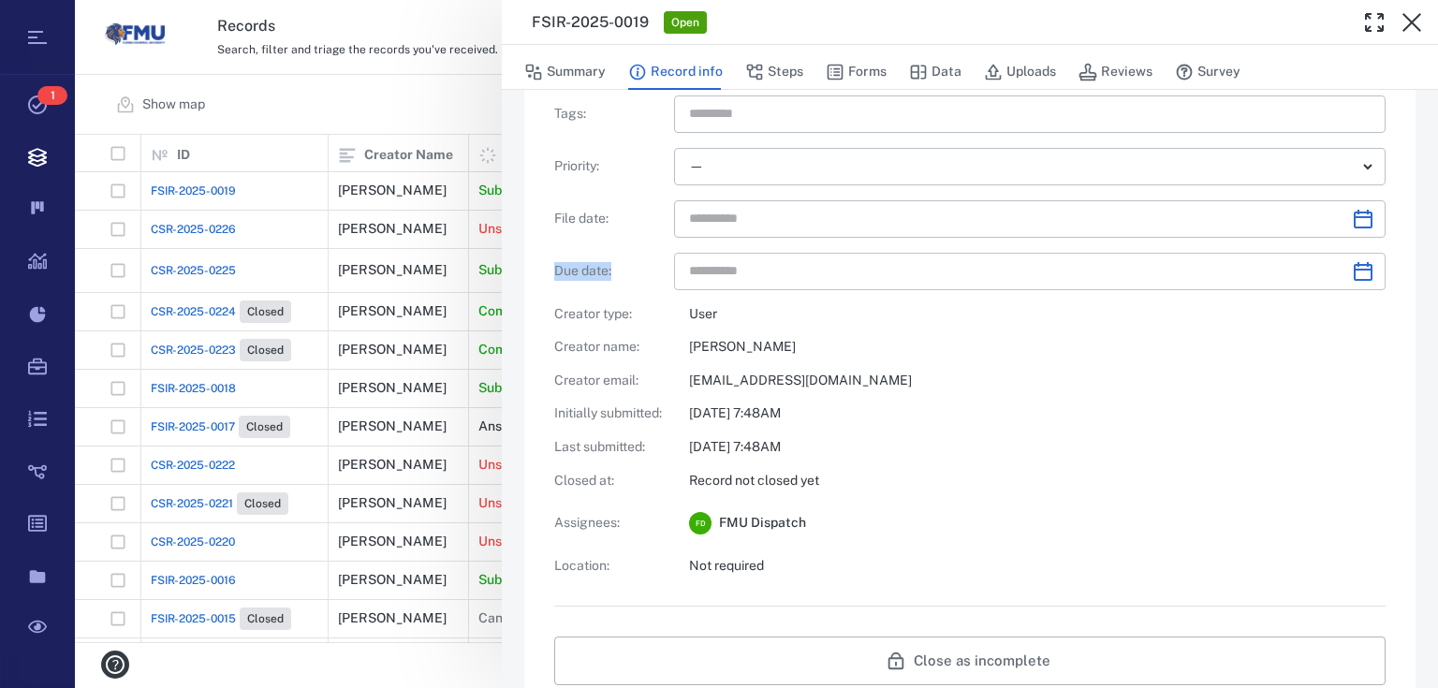
drag, startPoint x: 733, startPoint y: 242, endPoint x: 738, endPoint y: 258, distance: 16.6
click at [738, 258] on div "Record ID : FSIR-2025-0019 User defined ID : ​ Record type : Fire Safety Incide…" at bounding box center [969, 175] width 831 height 800
type input "**********"
click at [764, 281] on input "**********" at bounding box center [1013, 271] width 648 height 37
click at [1362, 277] on icon "Choose date" at bounding box center [1363, 271] width 22 height 22
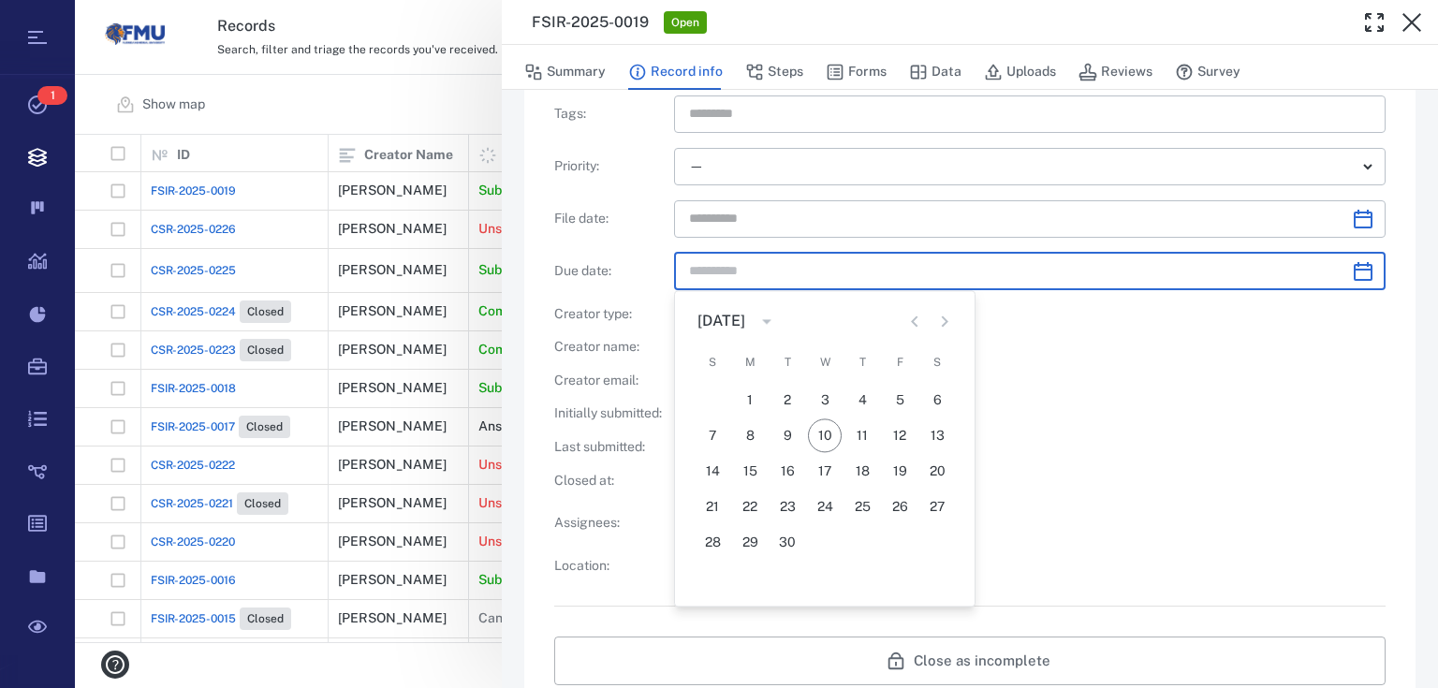
click at [1324, 428] on div "Record ID : FSIR-2025-0019 User defined ID : ​ Record type : Fire Safety Incide…" at bounding box center [969, 175] width 831 height 800
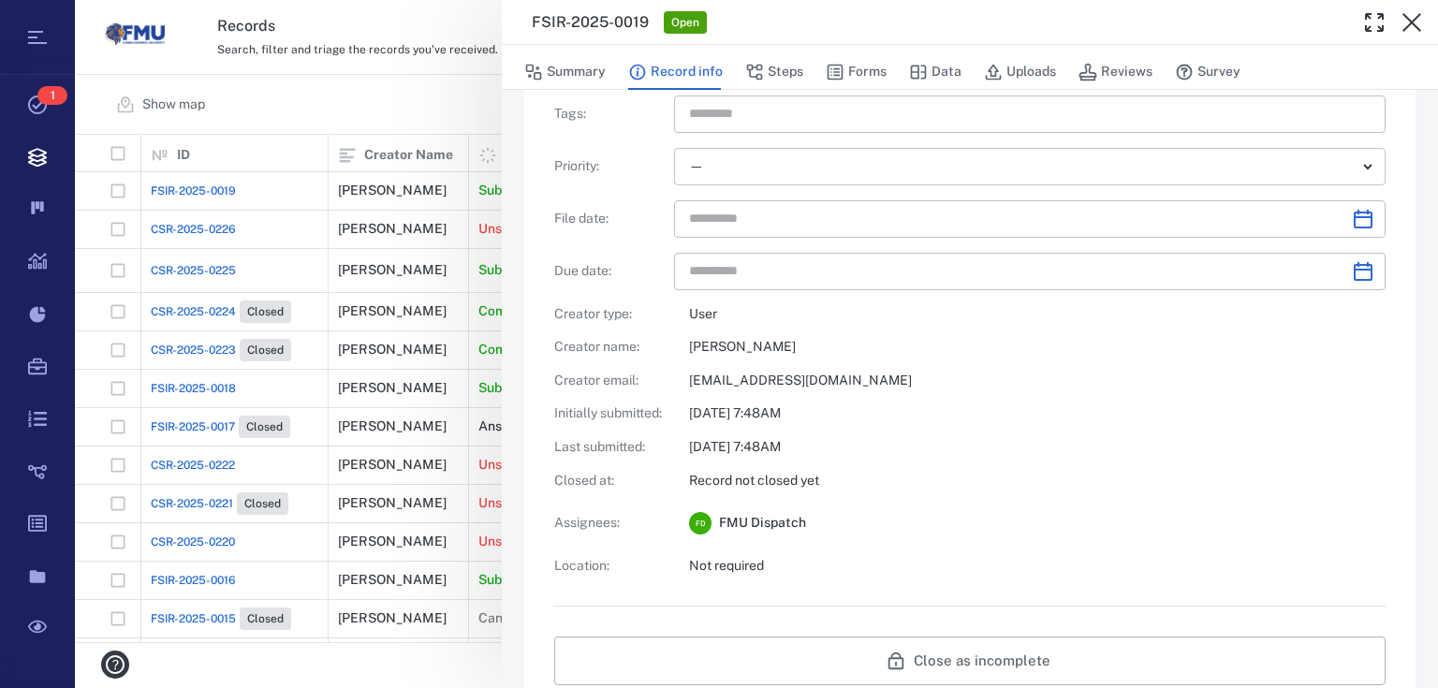
click at [1353, 171] on body "Tasks 1 Records Boards Dashboard Reports Record types Guide steps Rules Form bu…" at bounding box center [719, 344] width 1438 height 688
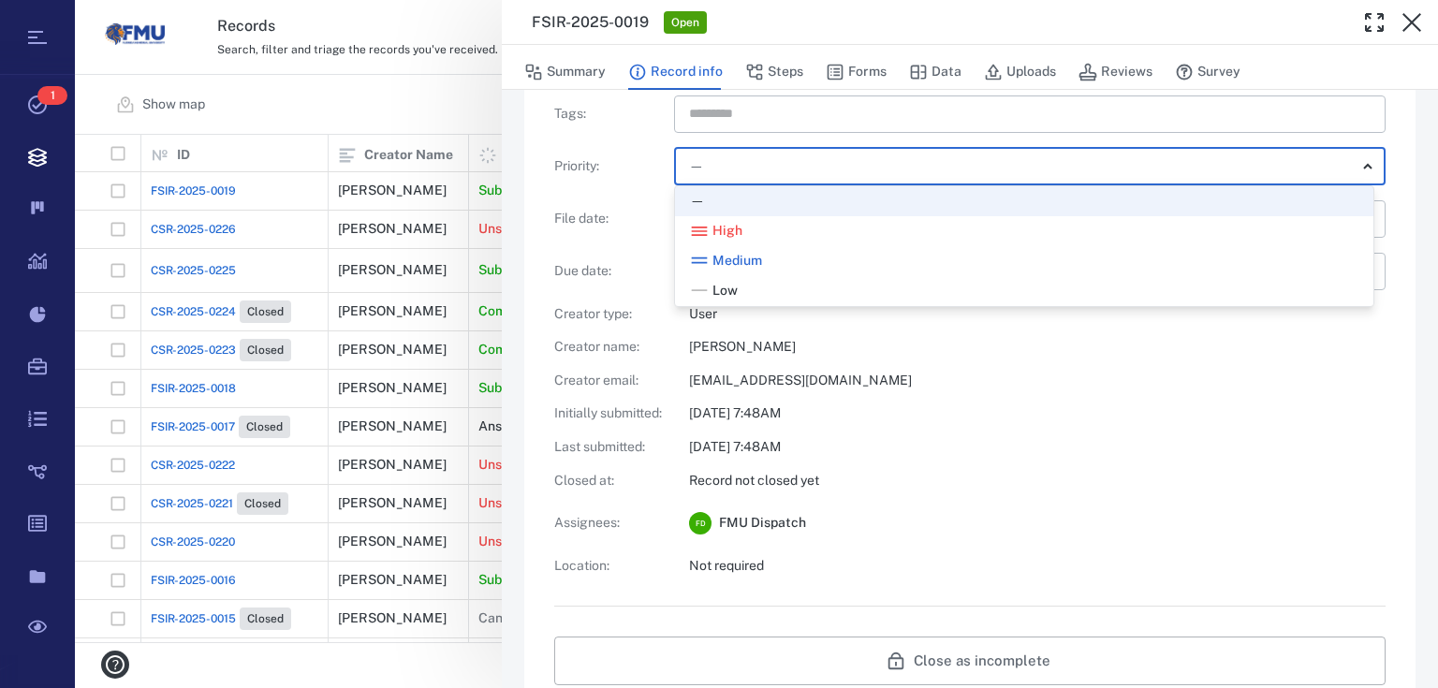
click at [1267, 442] on div at bounding box center [719, 344] width 1438 height 688
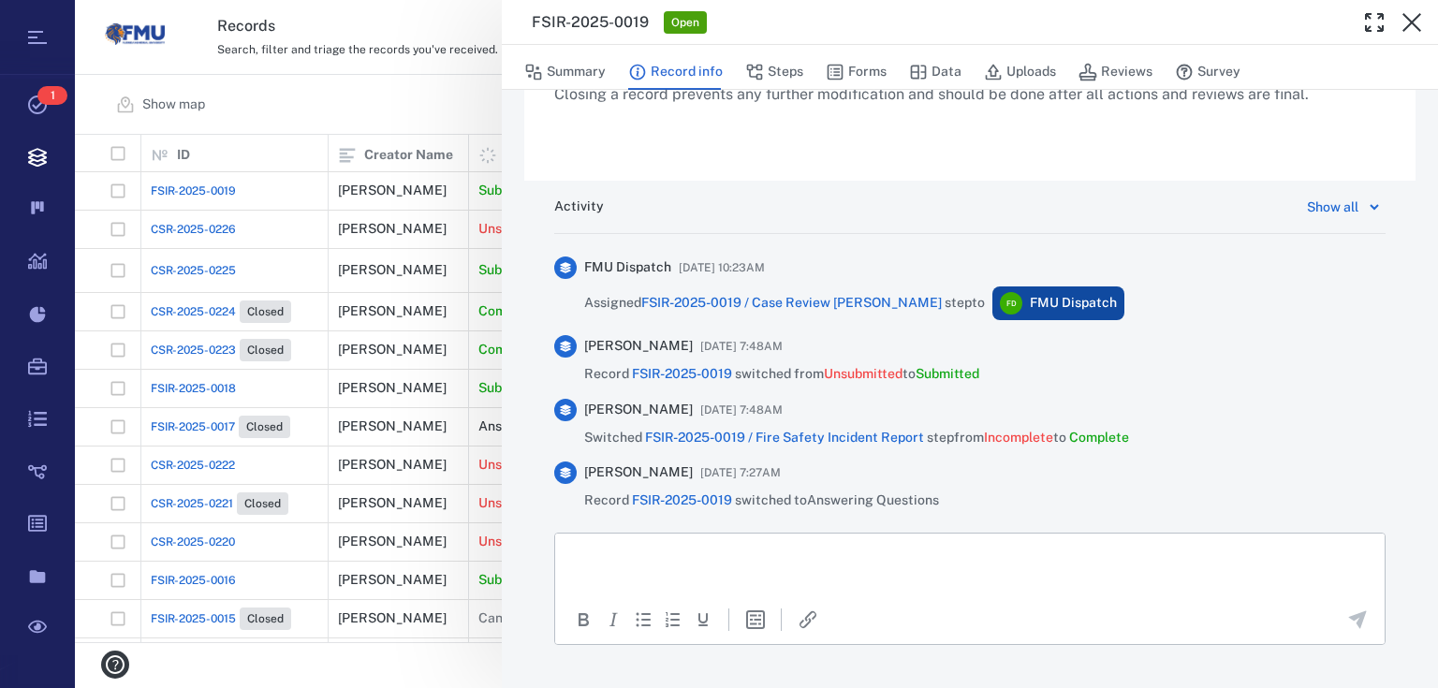
scroll to position [1045, 0]
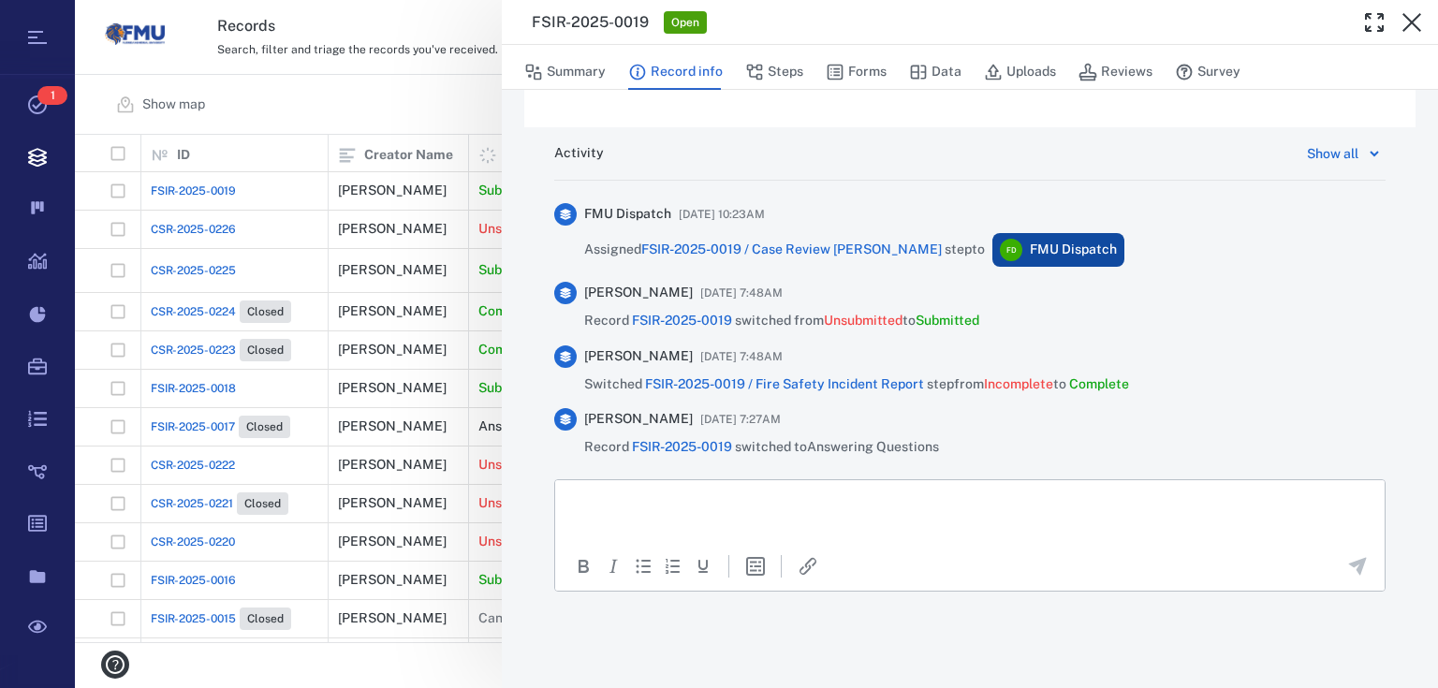
click at [387, 96] on div "FSIR-2025-0019 Open Summary Record info Steps Forms Data Uploads Reviews Survey…" at bounding box center [756, 344] width 1363 height 688
